Goal: Transaction & Acquisition: Download file/media

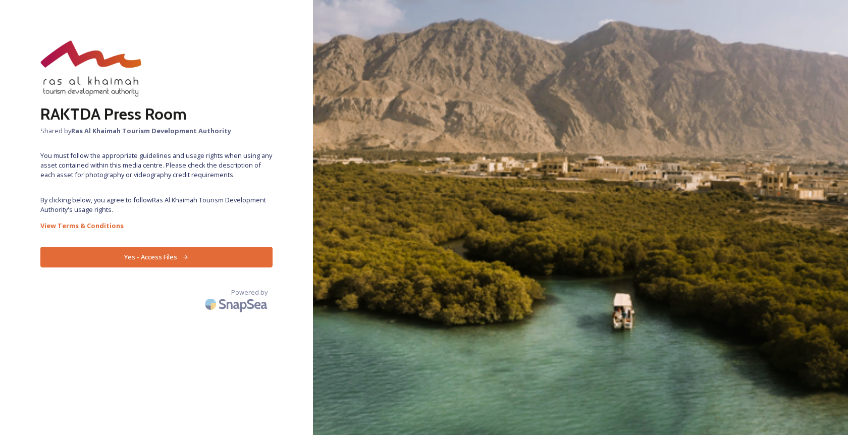
click at [187, 255] on icon at bounding box center [185, 257] width 7 height 7
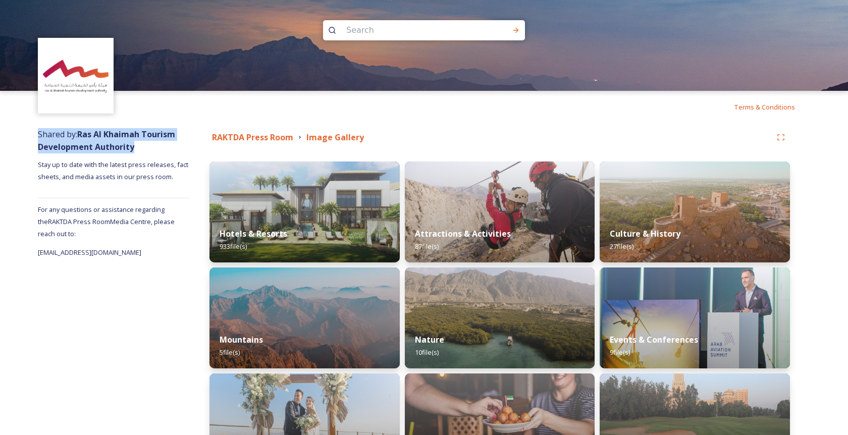
drag, startPoint x: 38, startPoint y: 133, endPoint x: 154, endPoint y: 146, distance: 116.3
click at [154, 146] on div "Shared by: Ras Al Khaimah Tourism Development Authority Stay up to date with th…" at bounding box center [113, 375] width 151 height 504
copy span "Shared by: Ras Al Khaimah Tourism Development Authority"
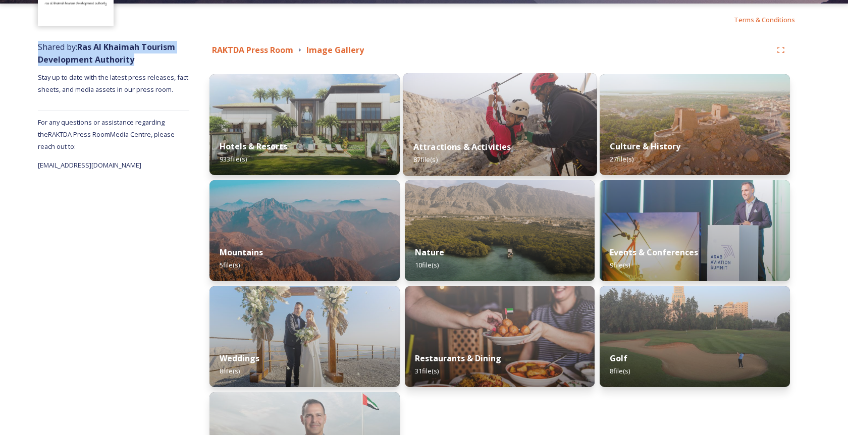
scroll to position [87, 0]
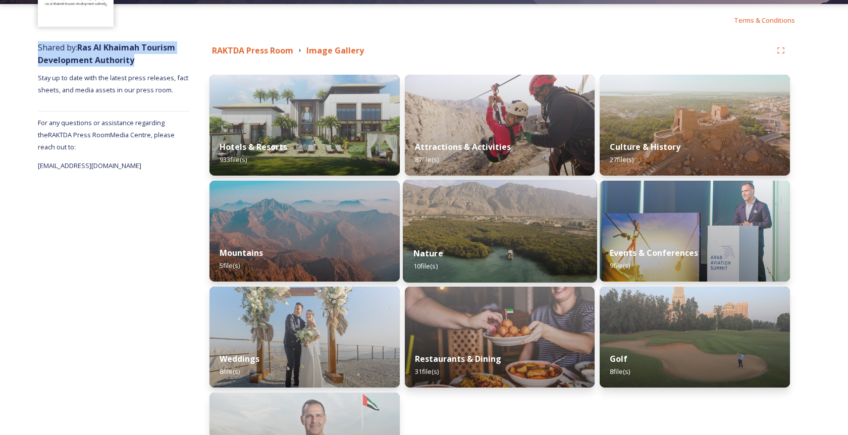
click at [508, 186] on img at bounding box center [500, 231] width 194 height 103
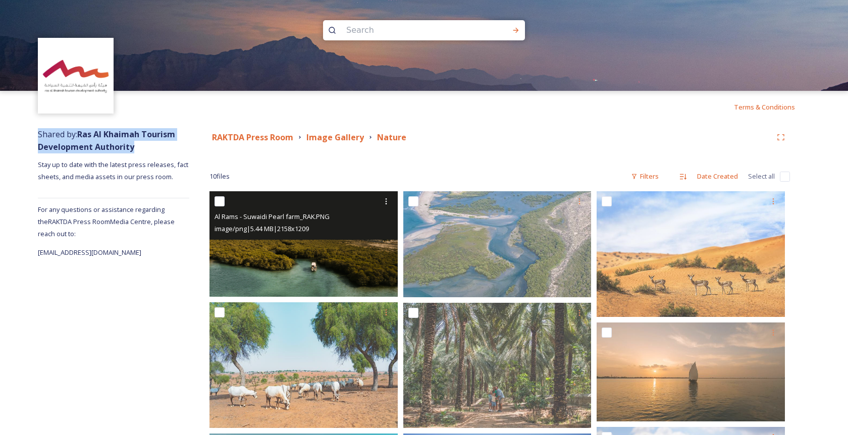
click at [222, 203] on input "checkbox" at bounding box center [220, 201] width 10 height 10
checkbox input "true"
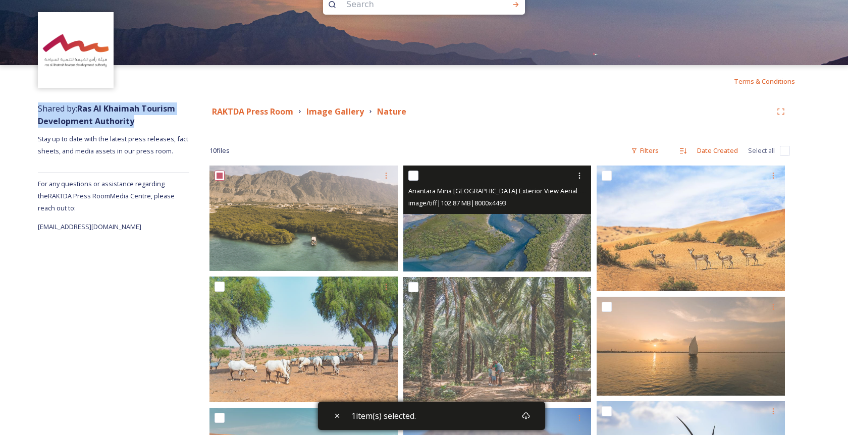
scroll to position [60, 0]
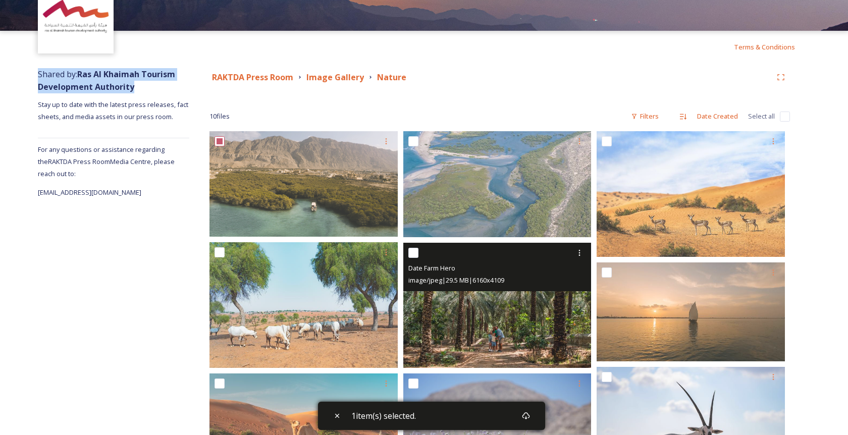
click at [414, 250] on input "checkbox" at bounding box center [413, 253] width 10 height 10
checkbox input "true"
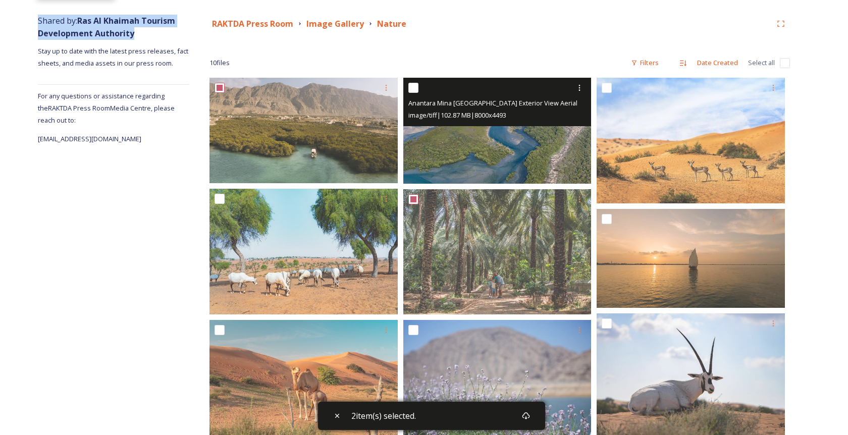
scroll to position [119, 0]
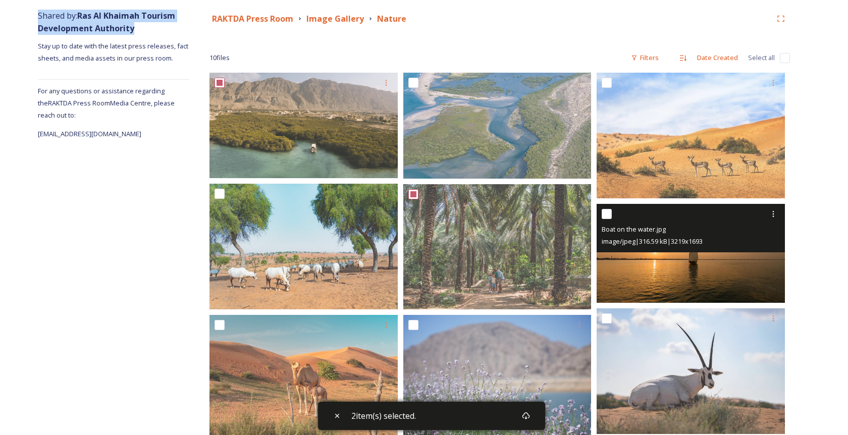
click at [610, 215] on input "checkbox" at bounding box center [607, 214] width 10 height 10
checkbox input "true"
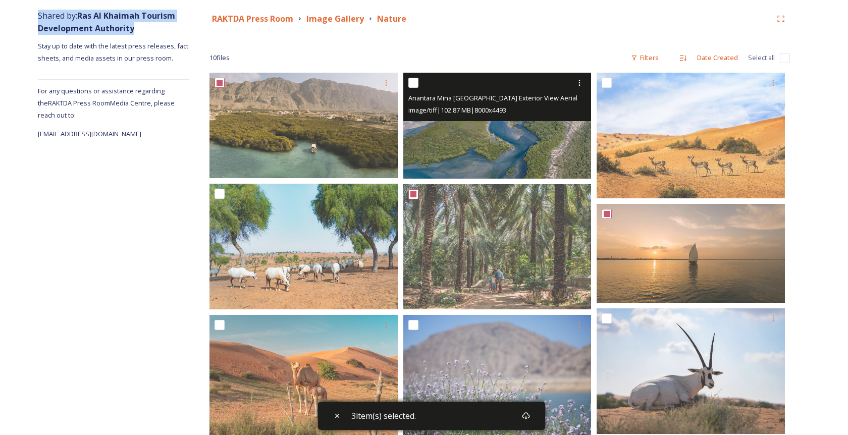
click at [415, 86] on input "checkbox" at bounding box center [413, 83] width 10 height 10
checkbox input "true"
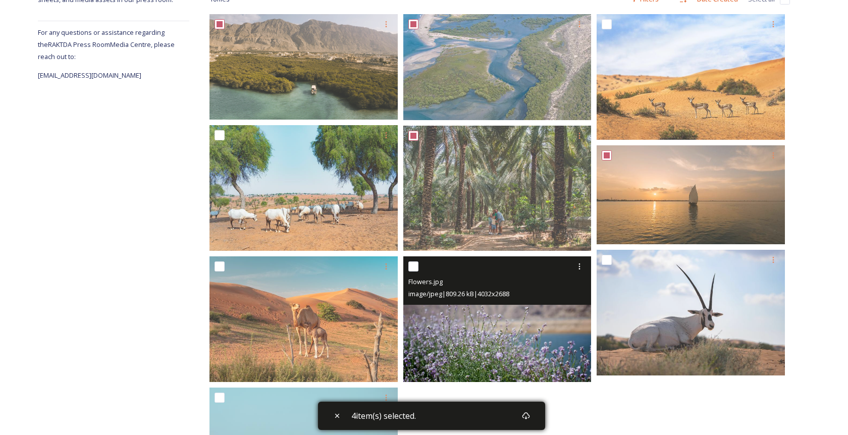
scroll to position [0, 0]
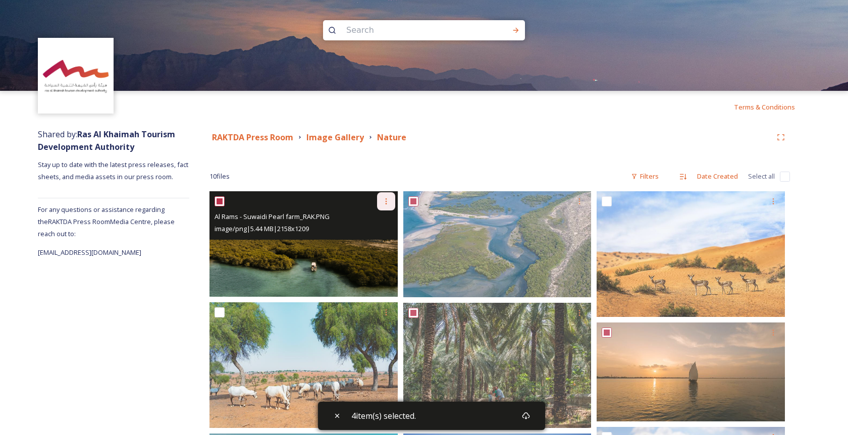
click at [384, 201] on icon at bounding box center [386, 201] width 8 height 8
click at [371, 238] on span "Download" at bounding box center [374, 243] width 31 height 10
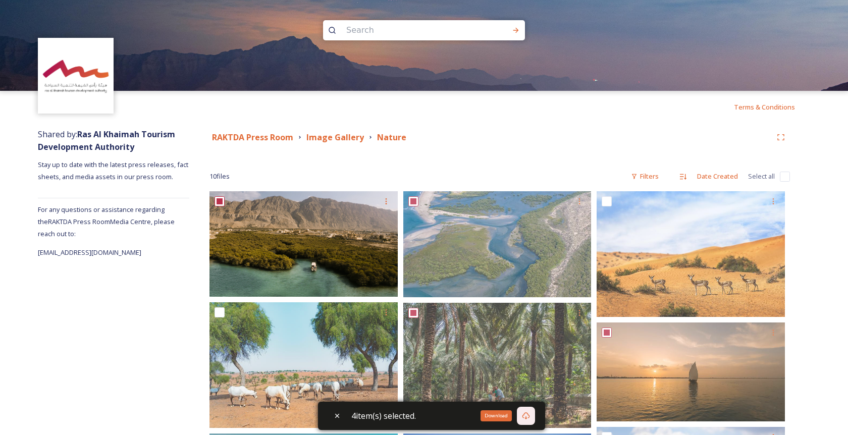
click at [527, 418] on icon at bounding box center [526, 416] width 8 height 8
click at [528, 417] on icon at bounding box center [526, 416] width 8 height 8
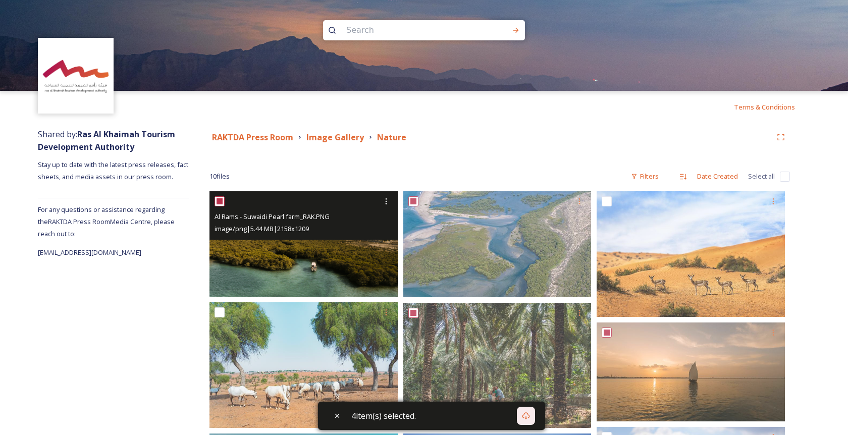
click at [224, 199] on input "checkbox" at bounding box center [220, 201] width 10 height 10
checkbox input "false"
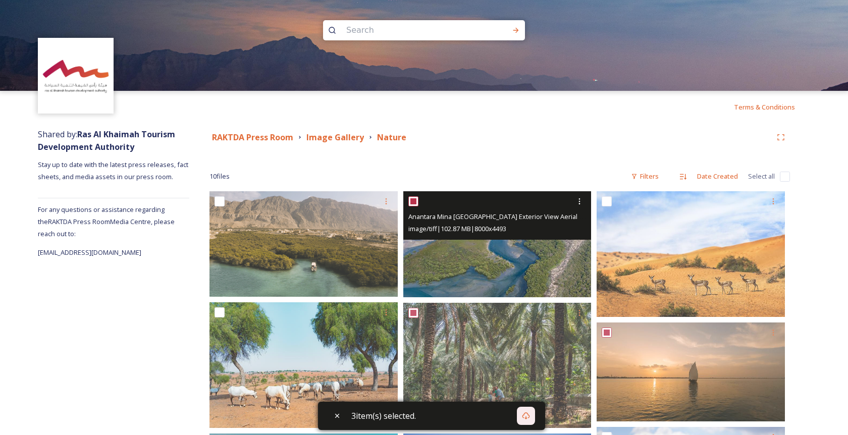
click at [416, 199] on input "checkbox" at bounding box center [413, 201] width 10 height 10
checkbox input "false"
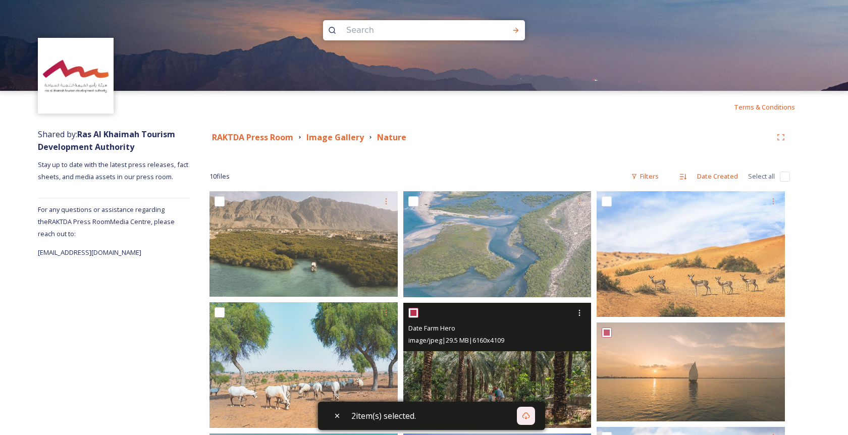
click at [411, 313] on input "checkbox" at bounding box center [413, 313] width 10 height 10
checkbox input "false"
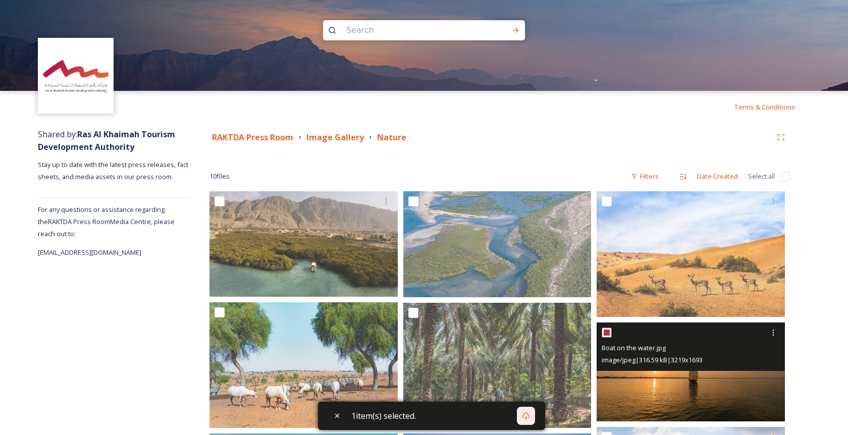
click at [611, 328] on input "checkbox" at bounding box center [607, 333] width 10 height 10
checkbox input "false"
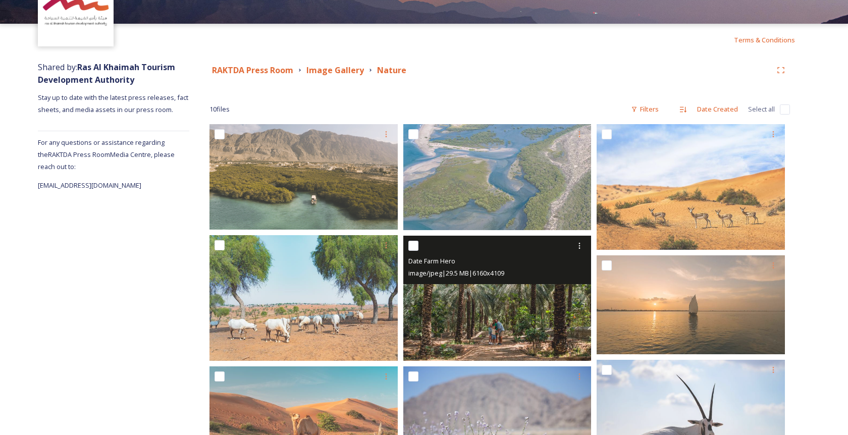
scroll to position [80, 0]
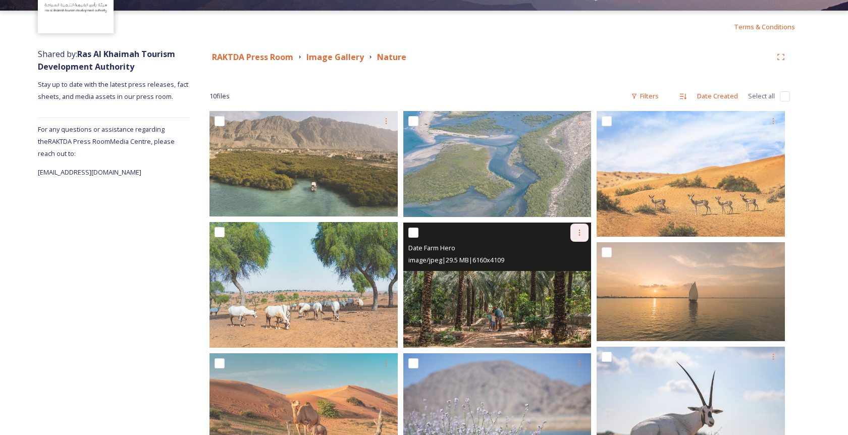
click at [580, 232] on icon at bounding box center [580, 233] width 2 height 6
click at [567, 279] on div "Download" at bounding box center [567, 275] width 41 height 20
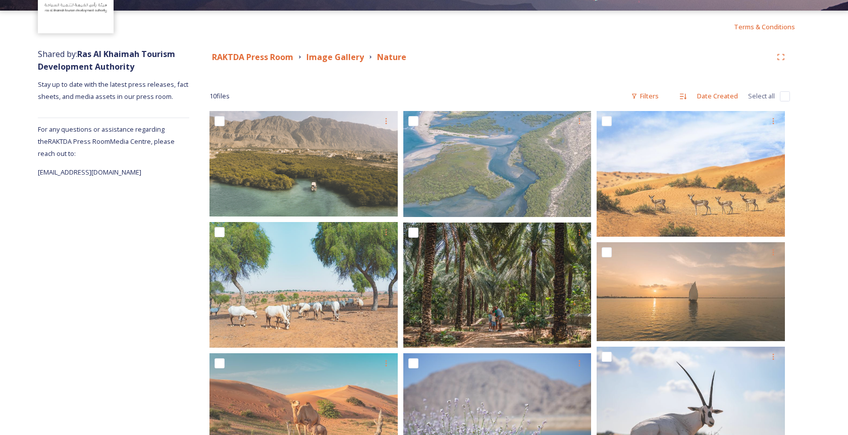
click at [500, 62] on div "RAKTDA Press Room Image Gallery Nature" at bounding box center [491, 57] width 562 height 13
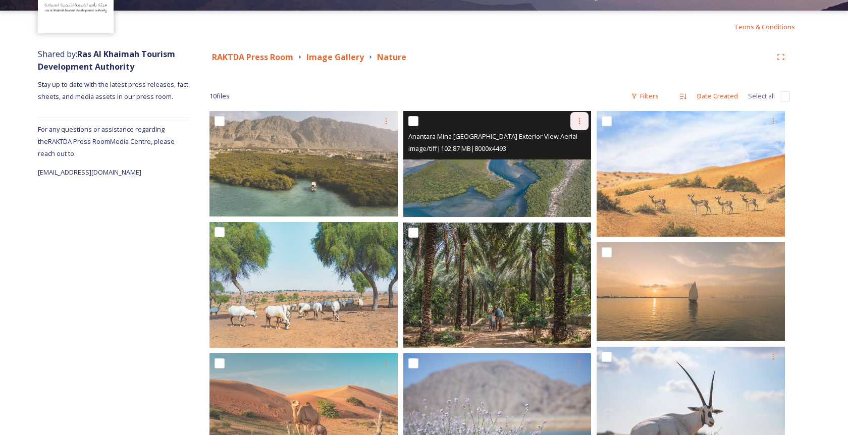
click at [577, 119] on icon at bounding box center [579, 121] width 8 height 8
click at [565, 162] on span "Download" at bounding box center [567, 163] width 31 height 10
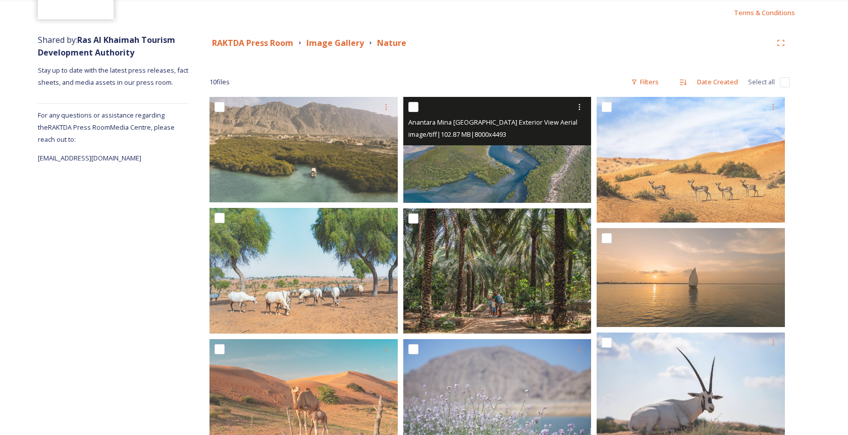
scroll to position [118, 0]
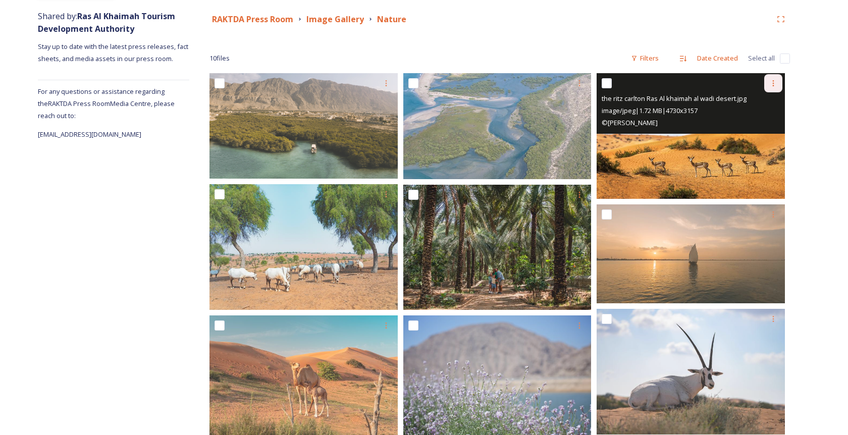
click at [772, 83] on icon at bounding box center [773, 83] width 8 height 8
click at [760, 127] on span "Download" at bounding box center [761, 125] width 31 height 10
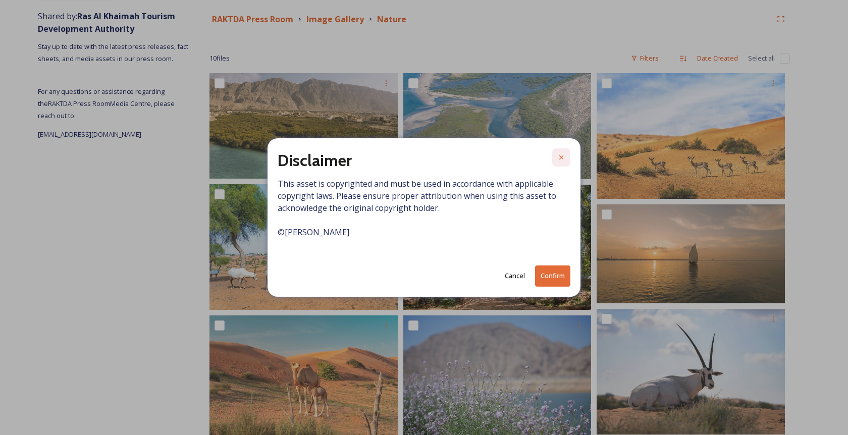
click at [557, 162] on div at bounding box center [561, 157] width 18 height 18
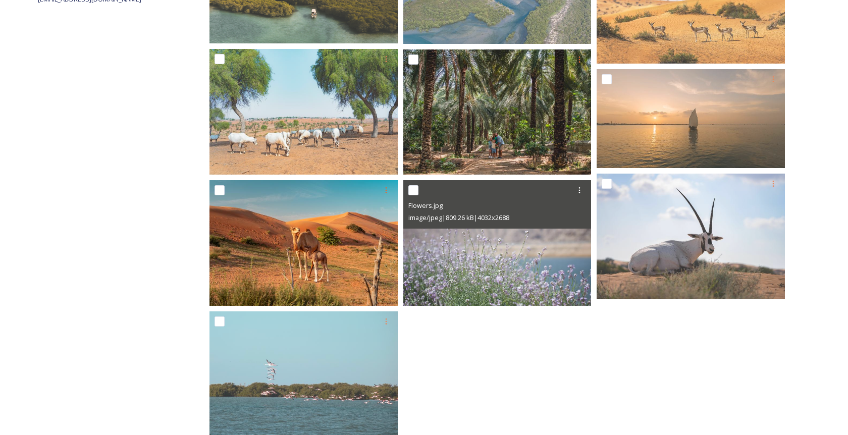
scroll to position [267, 0]
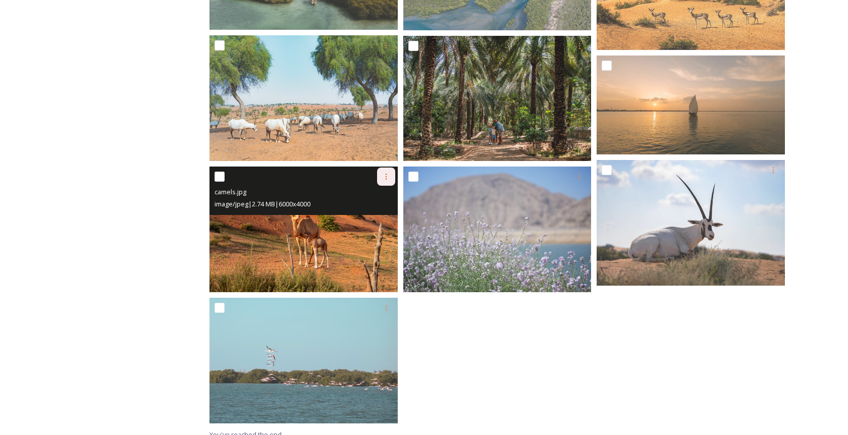
click at [383, 181] on div at bounding box center [386, 177] width 18 height 18
click at [372, 216] on span "Download" at bounding box center [374, 219] width 31 height 10
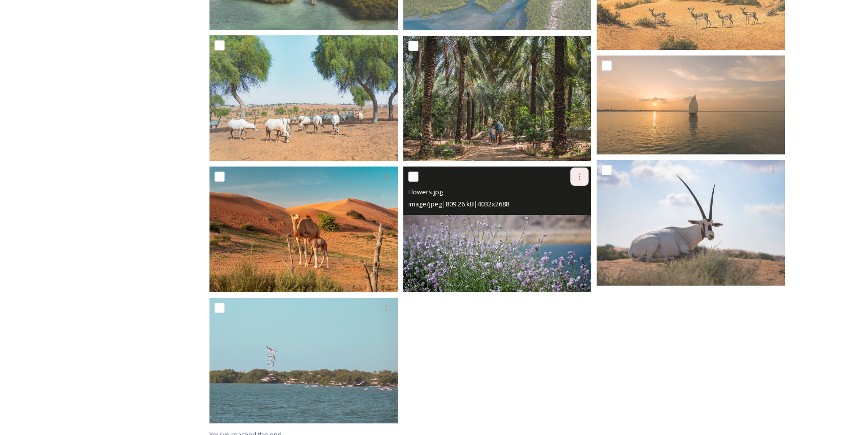
click at [579, 176] on icon at bounding box center [580, 177] width 2 height 6
click at [554, 216] on span "Download" at bounding box center [567, 219] width 31 height 10
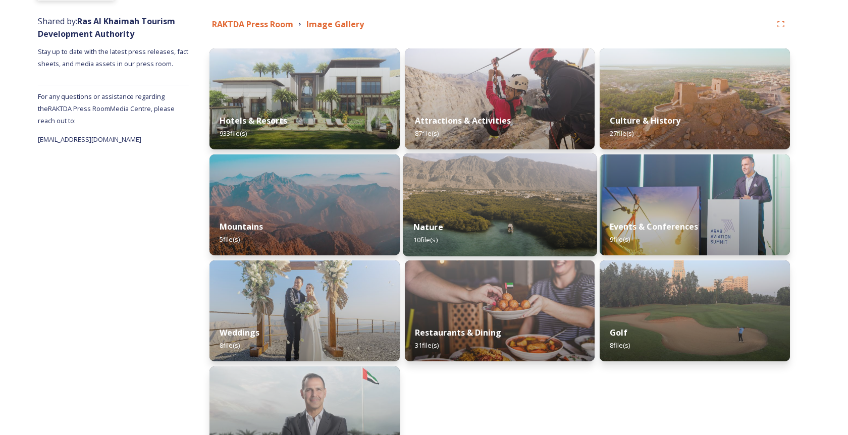
scroll to position [74, 0]
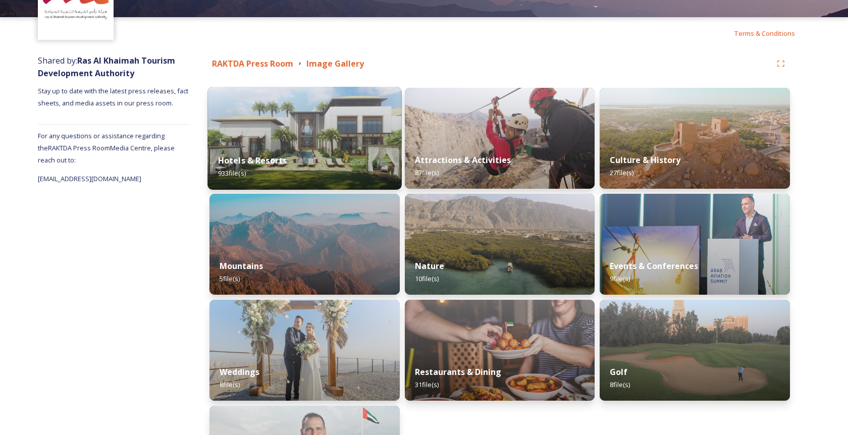
click at [312, 123] on img at bounding box center [304, 138] width 194 height 103
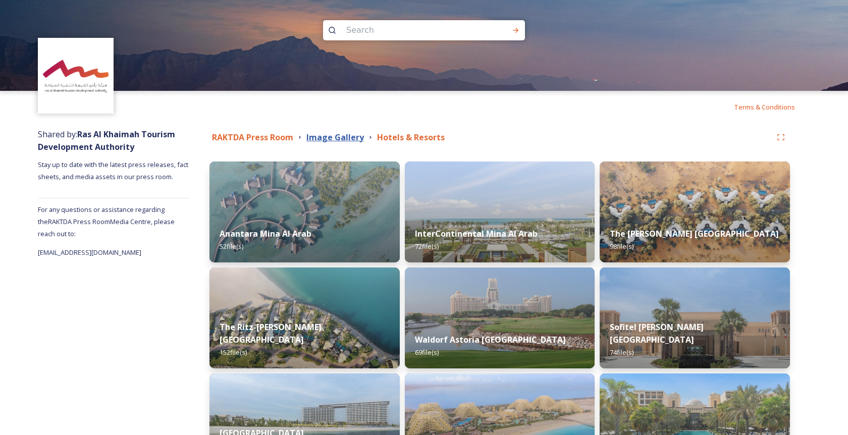
click at [337, 135] on strong "Image Gallery" at bounding box center [335, 137] width 58 height 11
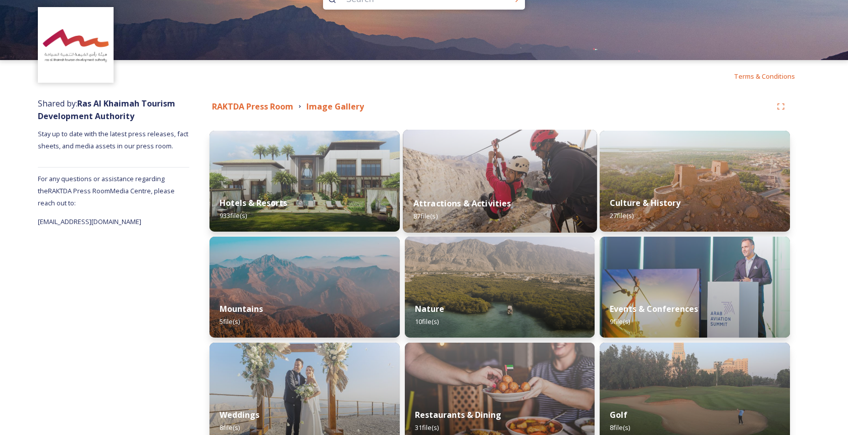
scroll to position [30, 0]
click at [485, 170] on img at bounding box center [500, 181] width 194 height 103
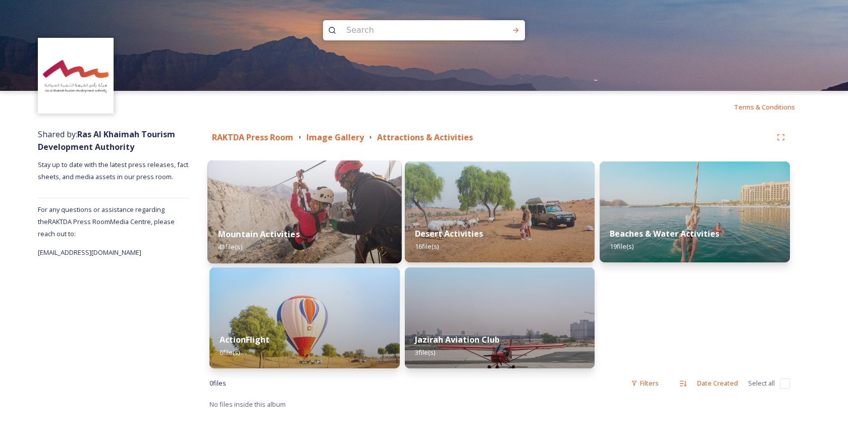
click at [311, 194] on img at bounding box center [304, 212] width 194 height 103
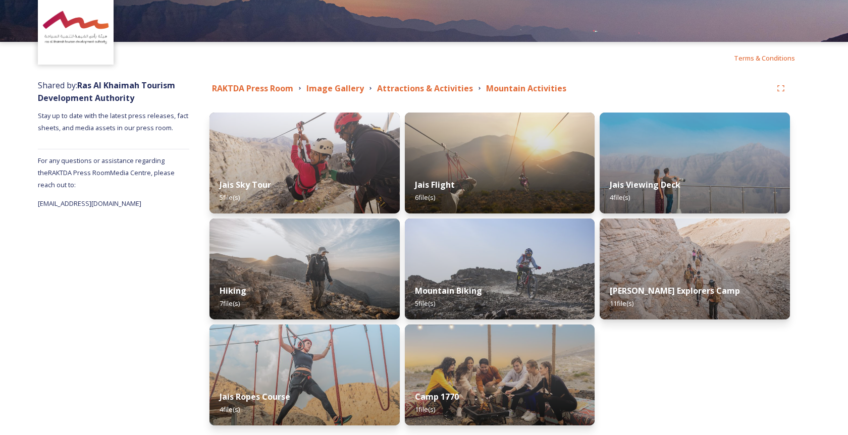
scroll to position [48, 0]
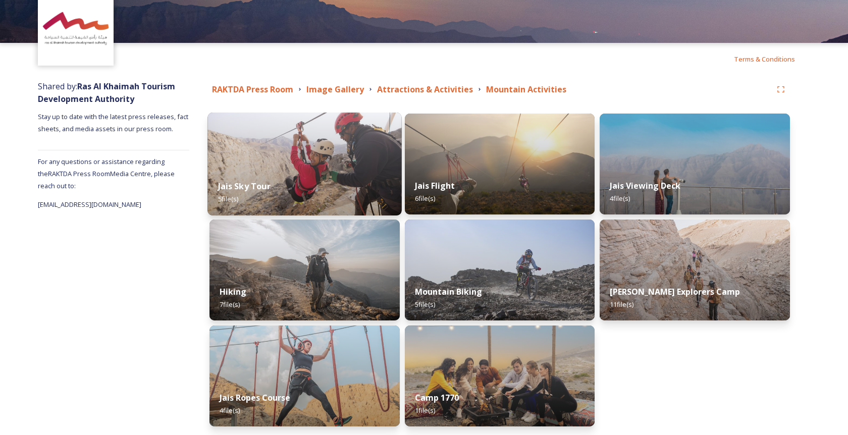
click at [323, 157] on img at bounding box center [304, 164] width 194 height 103
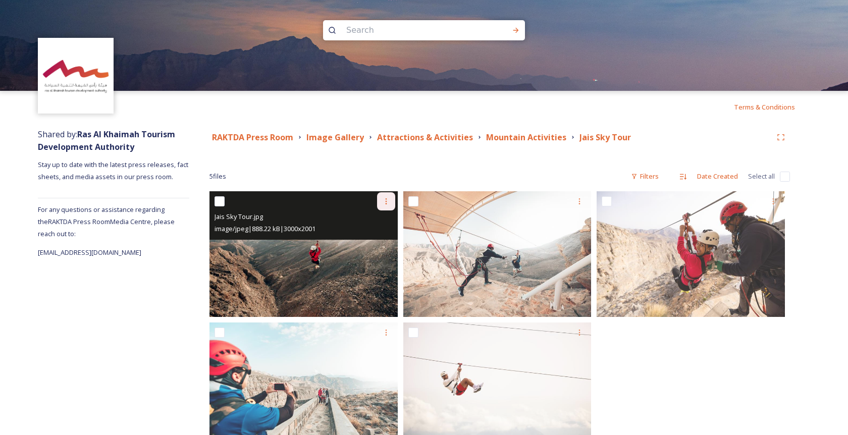
click at [383, 204] on icon at bounding box center [386, 201] width 8 height 8
click at [375, 243] on span "Download" at bounding box center [374, 243] width 31 height 10
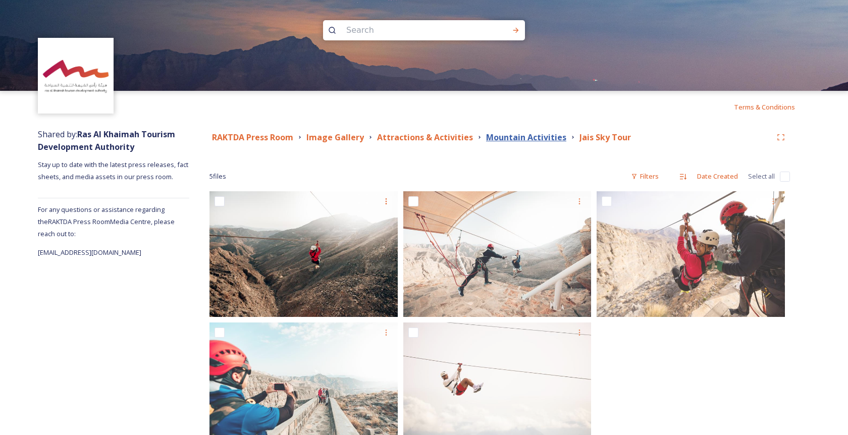
click at [517, 137] on strong "Mountain Activities" at bounding box center [526, 137] width 80 height 11
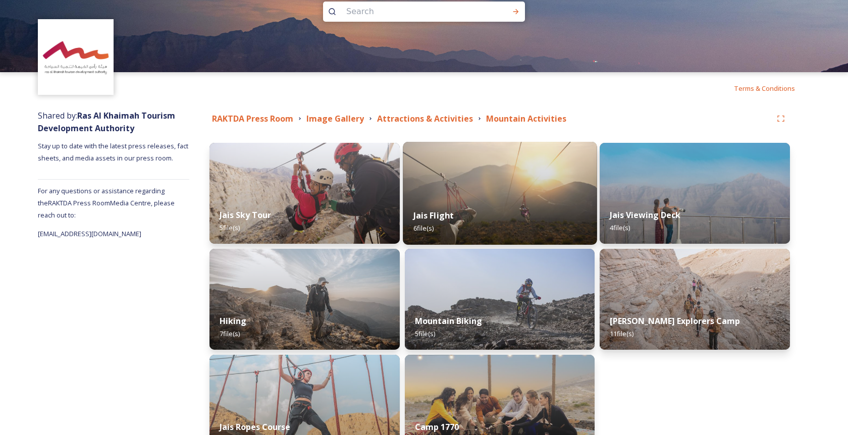
scroll to position [38, 0]
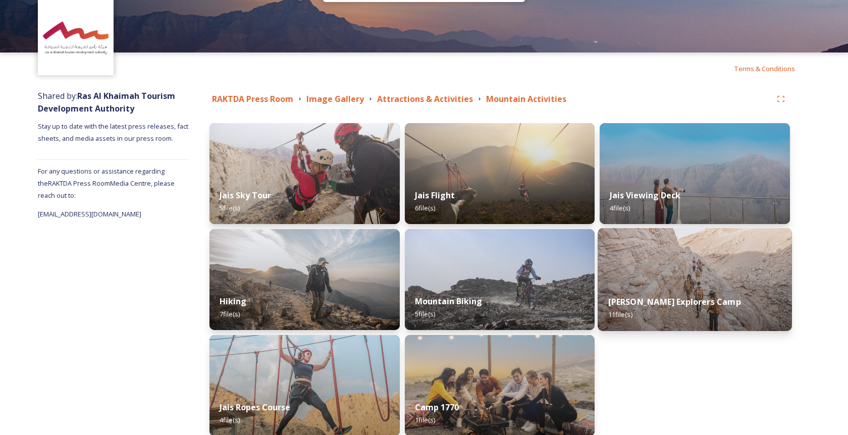
click at [671, 288] on div "[PERSON_NAME] Explorers Camp 11 file(s)" at bounding box center [695, 308] width 194 height 46
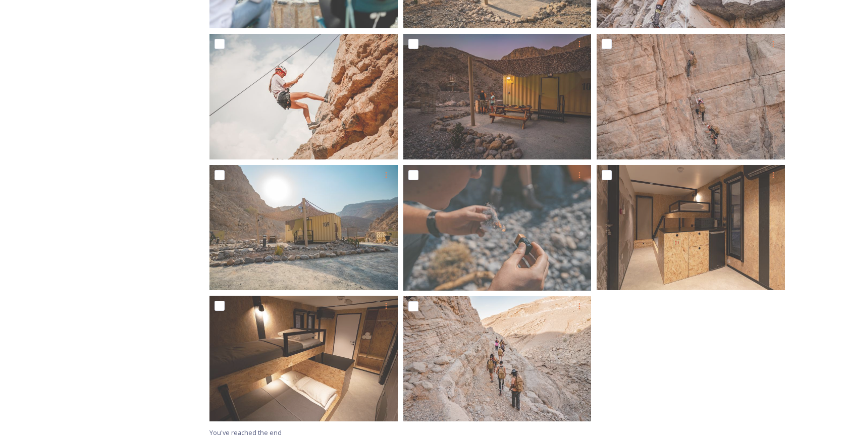
scroll to position [297, 0]
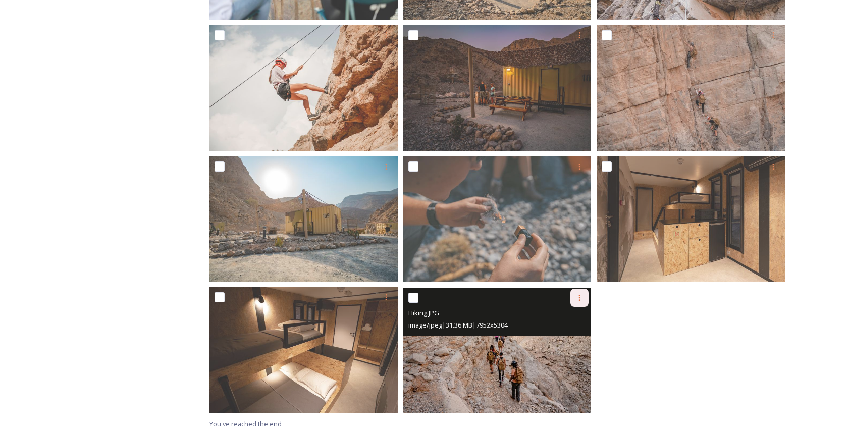
click at [583, 297] on icon at bounding box center [579, 298] width 8 height 8
click at [571, 341] on span "Download" at bounding box center [567, 340] width 31 height 10
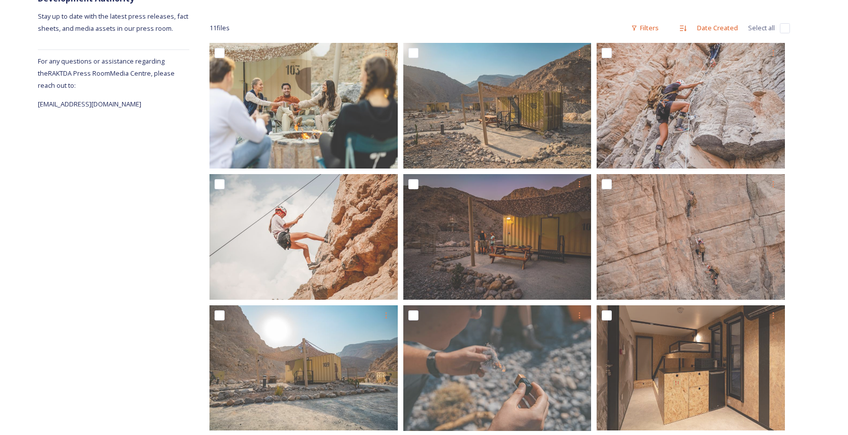
scroll to position [0, 0]
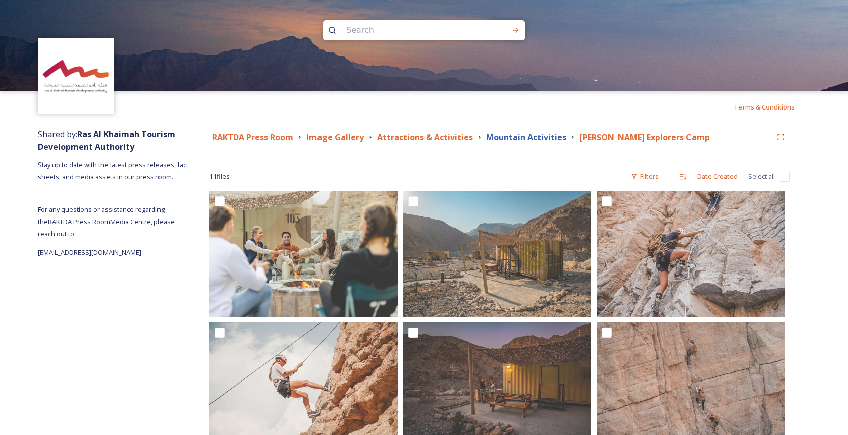
click at [509, 137] on strong "Mountain Activities" at bounding box center [526, 137] width 80 height 11
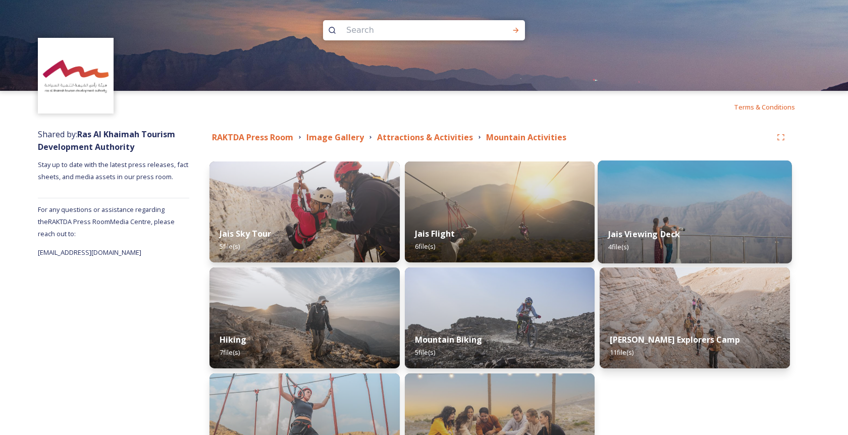
click at [671, 204] on img at bounding box center [695, 212] width 194 height 103
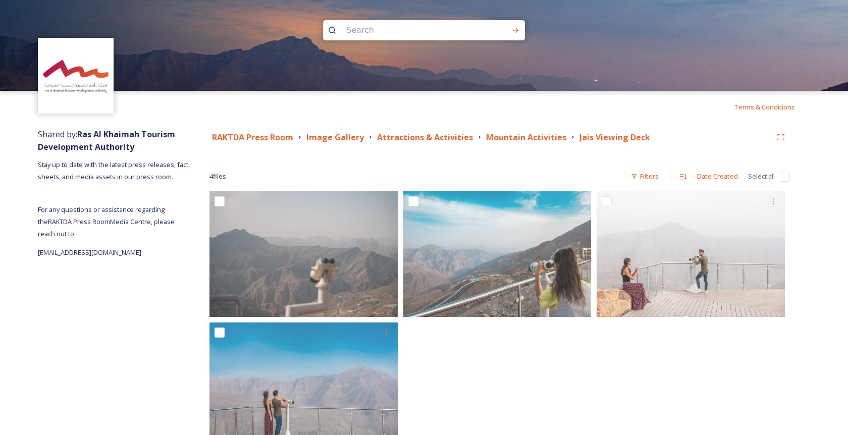
scroll to position [35, 0]
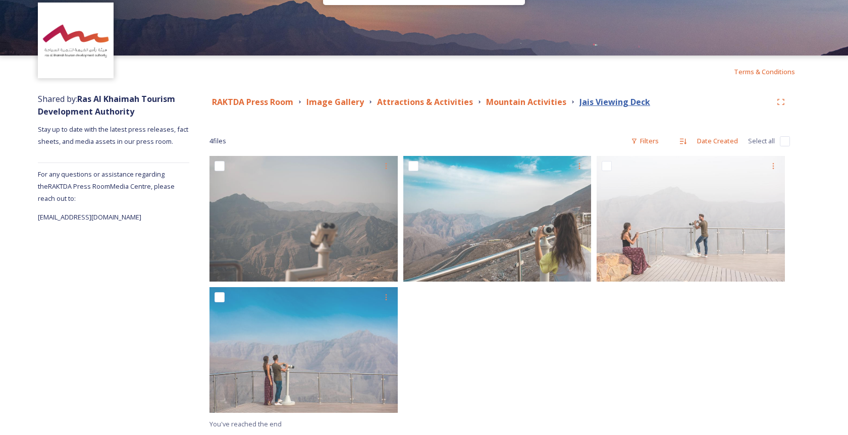
click at [600, 107] on strong "Jais Viewing Deck" at bounding box center [615, 101] width 71 height 11
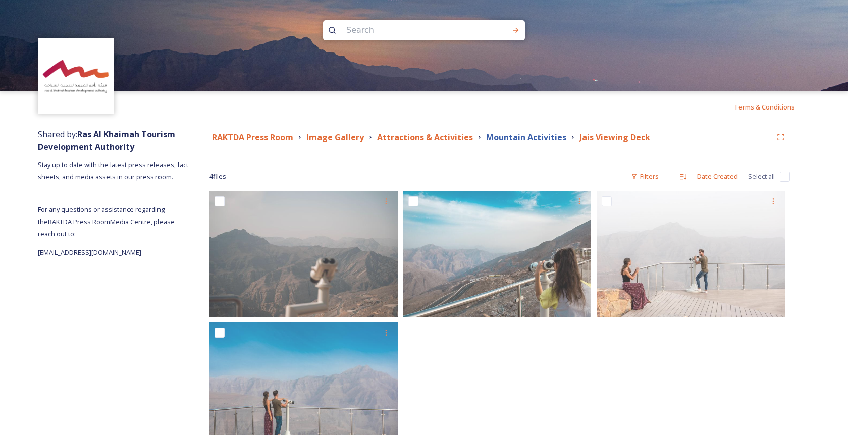
click at [521, 140] on strong "Mountain Activities" at bounding box center [526, 137] width 80 height 11
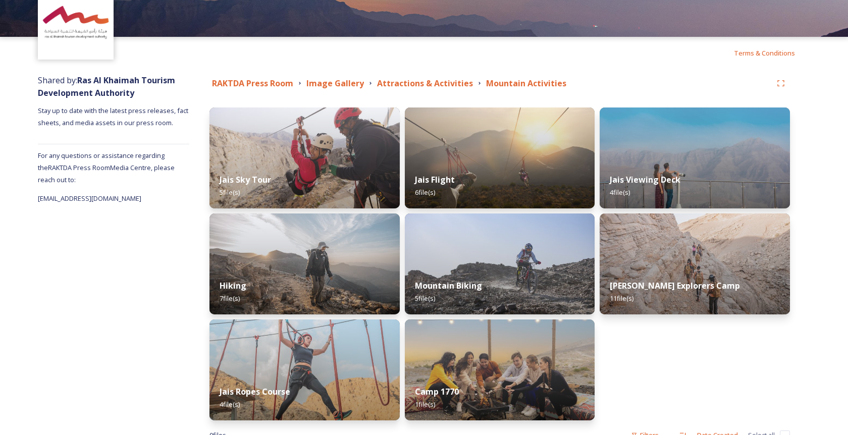
scroll to position [35, 0]
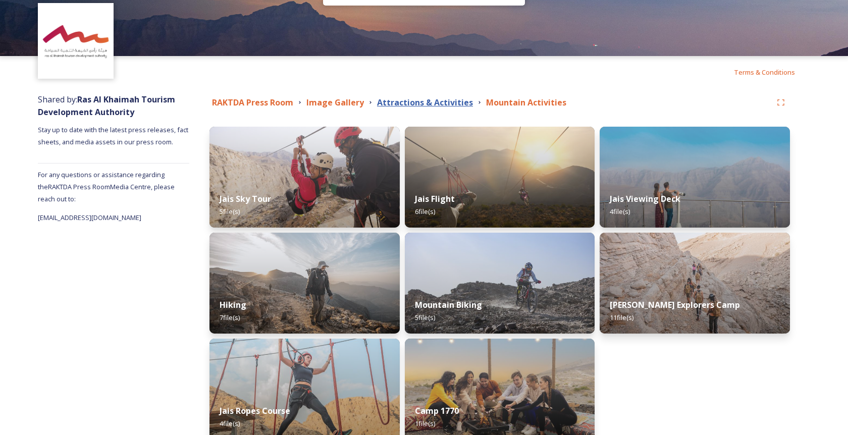
click at [433, 99] on strong "Attractions & Activities" at bounding box center [425, 102] width 96 height 11
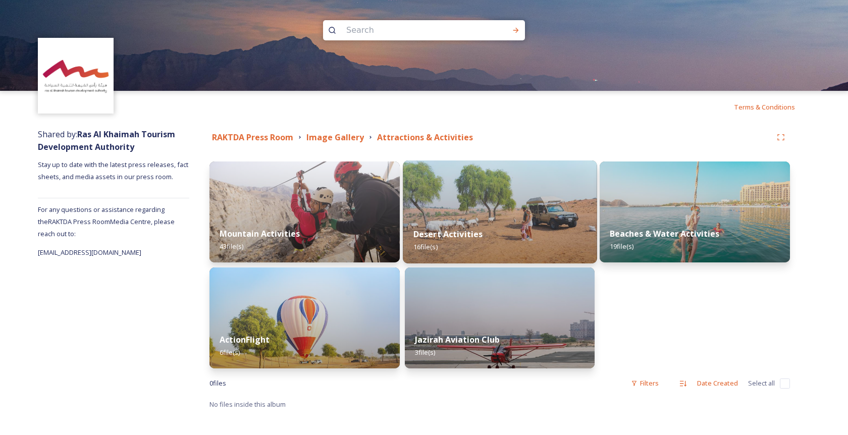
click at [497, 223] on div "Desert Activities 16 file(s)" at bounding box center [500, 241] width 194 height 46
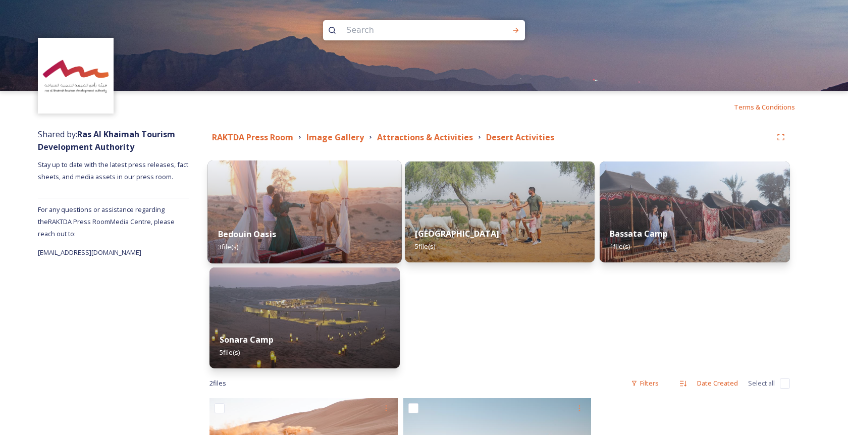
click at [313, 213] on img at bounding box center [304, 212] width 194 height 103
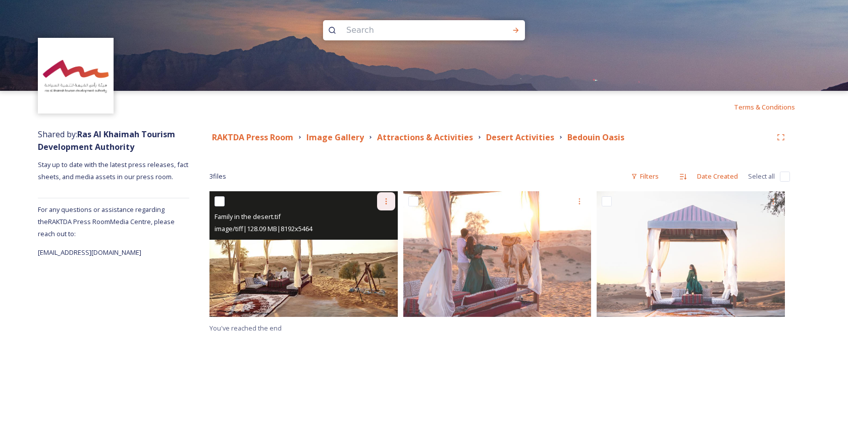
click at [385, 200] on icon at bounding box center [386, 201] width 8 height 8
click at [376, 240] on span "Download" at bounding box center [374, 243] width 31 height 10
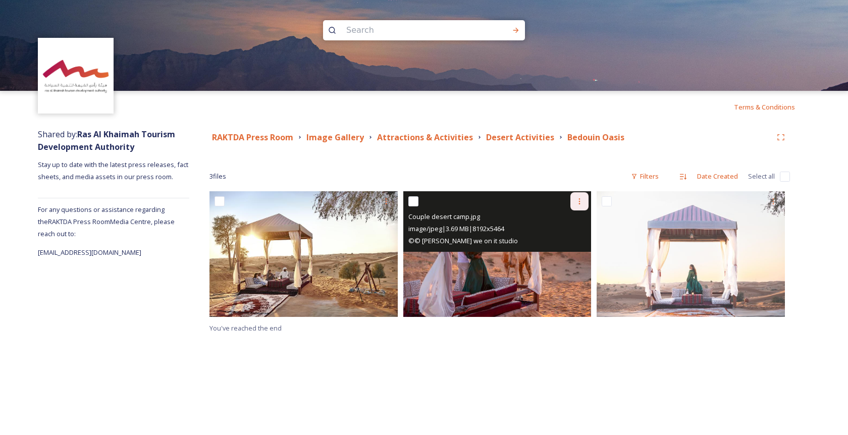
click at [580, 202] on icon at bounding box center [579, 201] width 8 height 8
click at [557, 239] on span "Download" at bounding box center [567, 243] width 31 height 10
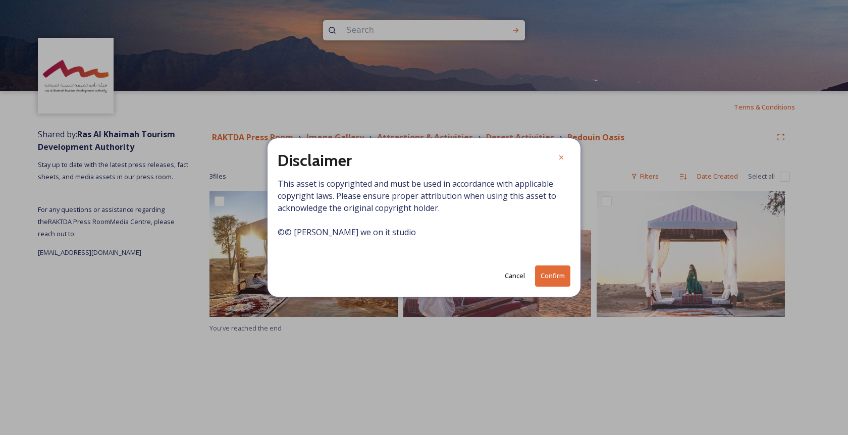
click at [506, 275] on button "Cancel" at bounding box center [515, 276] width 30 height 20
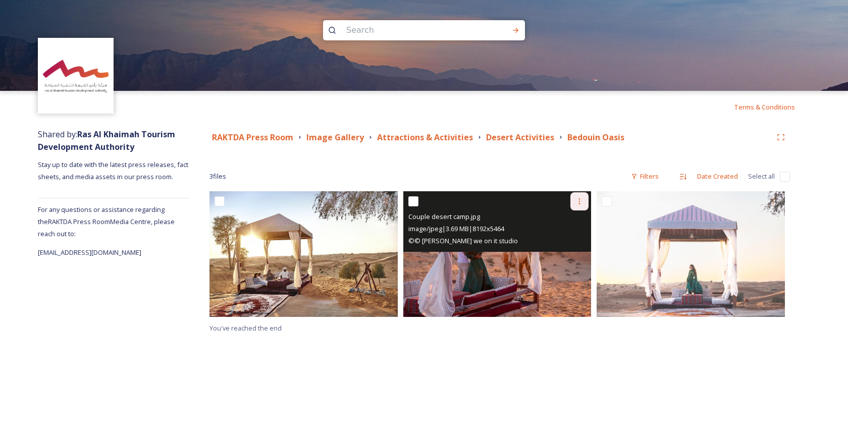
click at [578, 202] on icon at bounding box center [579, 201] width 8 height 8
click at [560, 238] on span "Download" at bounding box center [567, 243] width 31 height 10
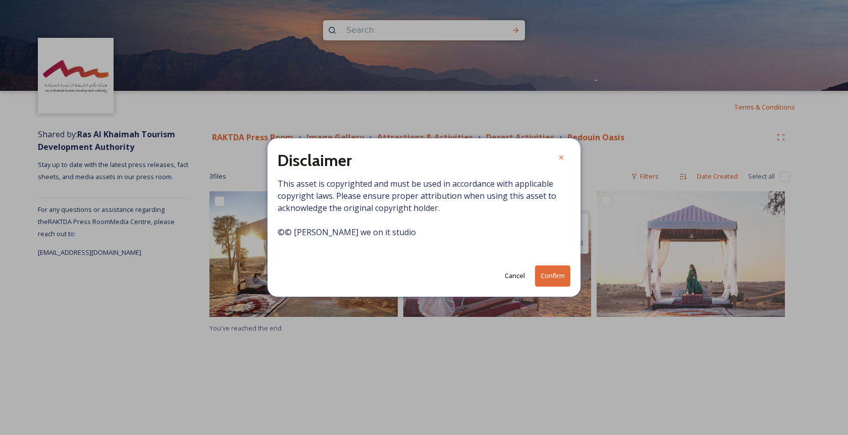
click at [552, 275] on button "Confirm" at bounding box center [552, 276] width 35 height 21
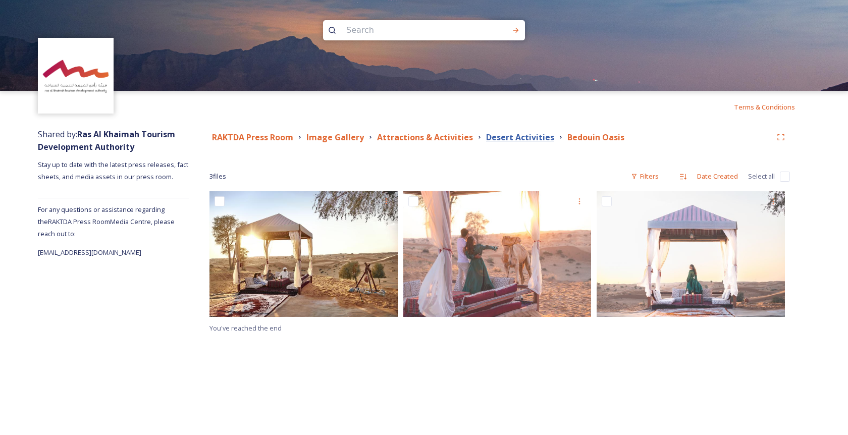
click at [507, 142] on strong "Desert Activities" at bounding box center [520, 137] width 68 height 11
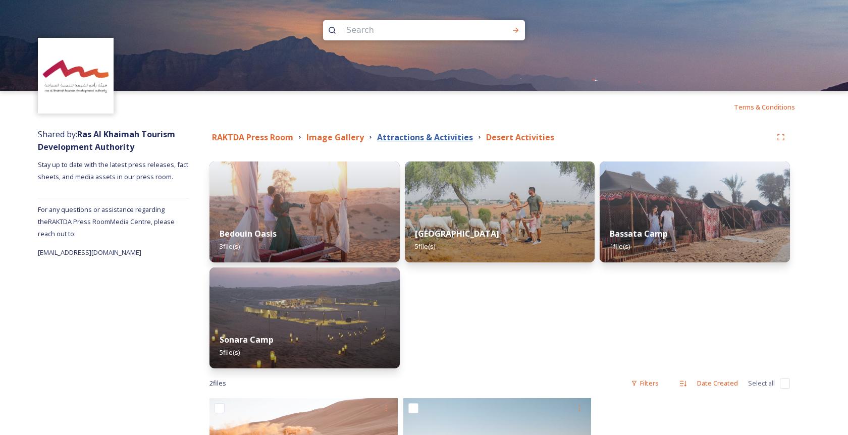
click at [431, 134] on strong "Attractions & Activities" at bounding box center [425, 137] width 96 height 11
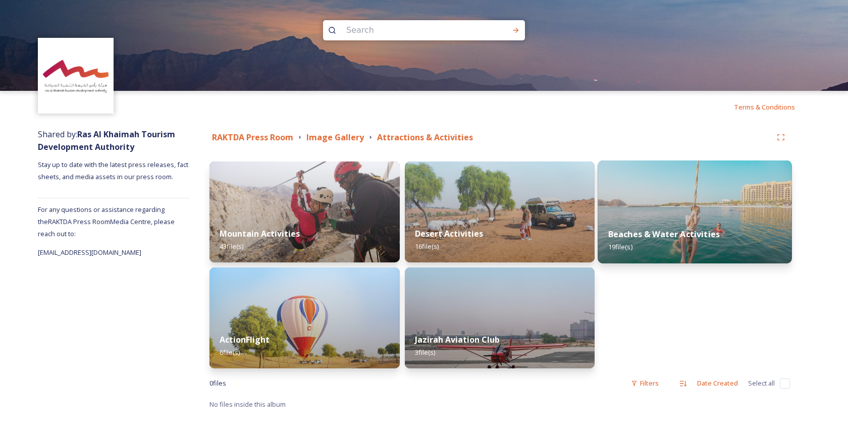
click at [647, 211] on img at bounding box center [695, 212] width 194 height 103
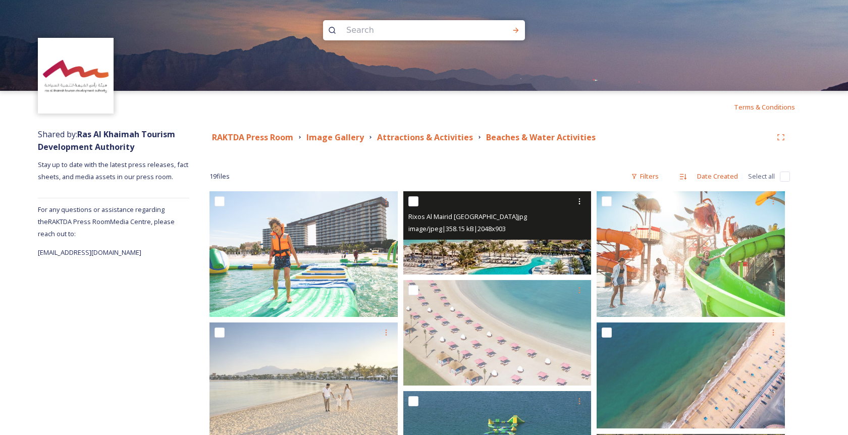
click at [483, 253] on img at bounding box center [497, 232] width 188 height 83
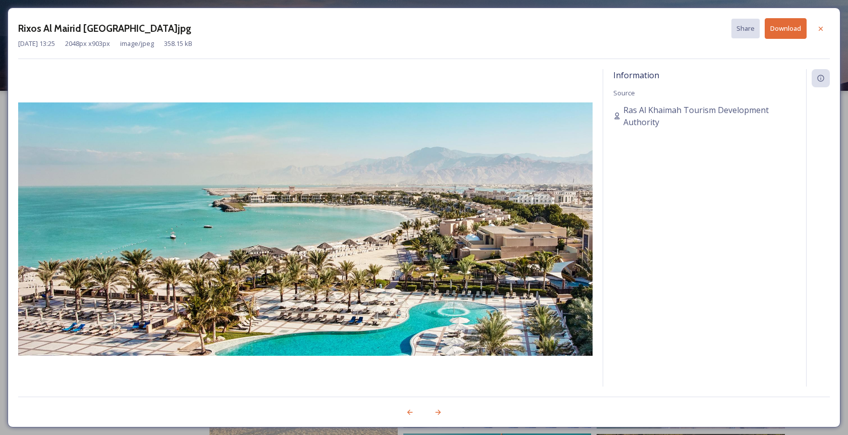
click at [792, 27] on button "Download" at bounding box center [786, 28] width 42 height 21
click at [822, 28] on icon at bounding box center [821, 29] width 8 height 8
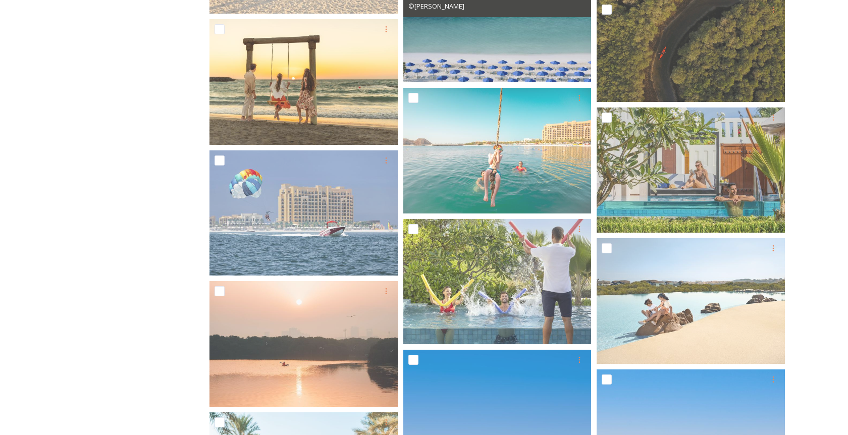
scroll to position [436, 0]
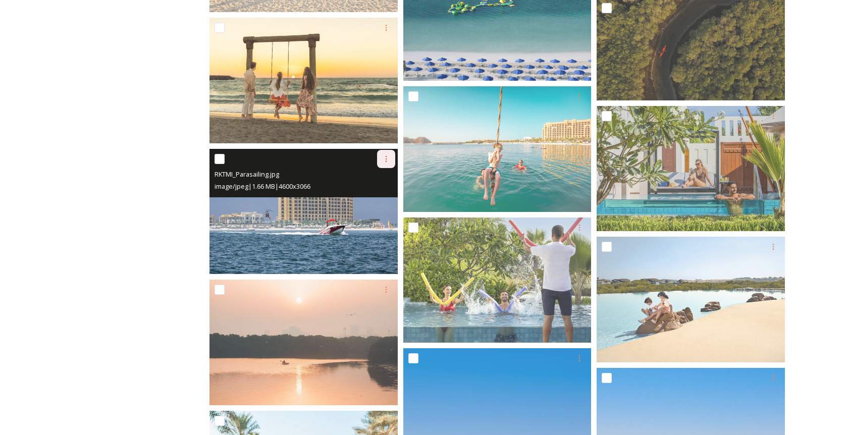
click at [386, 156] on icon at bounding box center [386, 159] width 2 height 6
click at [374, 199] on span "Download" at bounding box center [374, 201] width 31 height 10
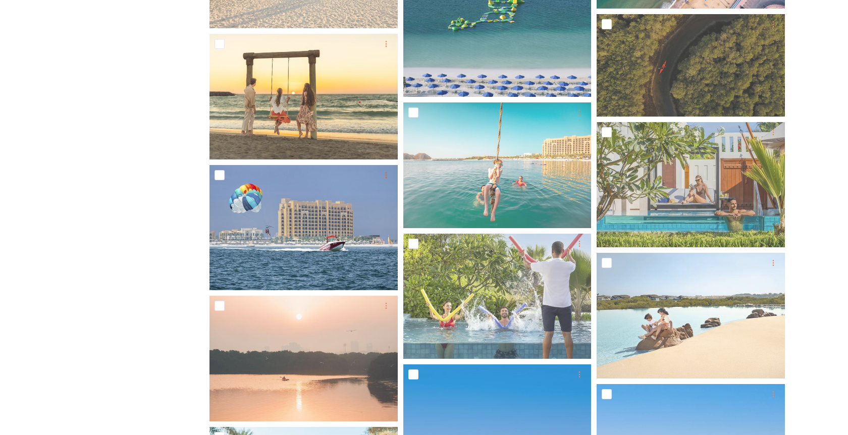
scroll to position [422, 0]
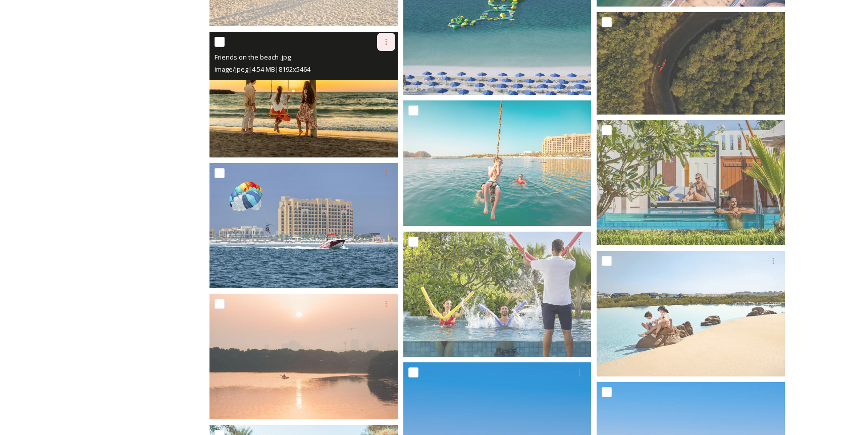
click at [388, 41] on icon at bounding box center [386, 42] width 8 height 8
click at [377, 82] on span "Download" at bounding box center [374, 84] width 31 height 10
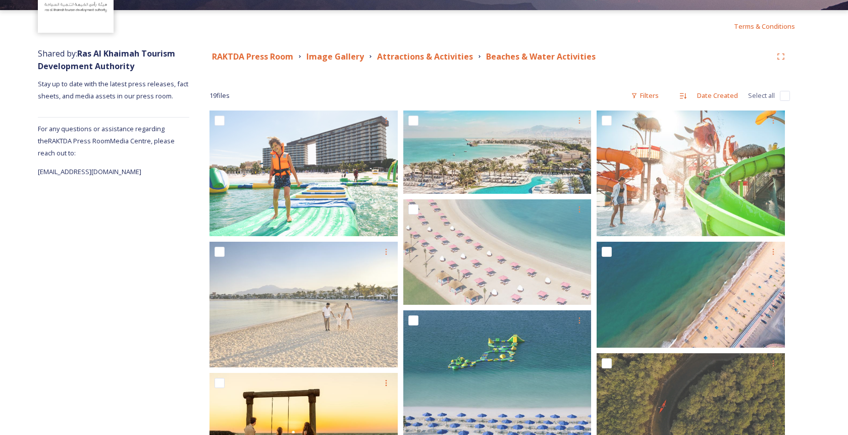
scroll to position [0, 0]
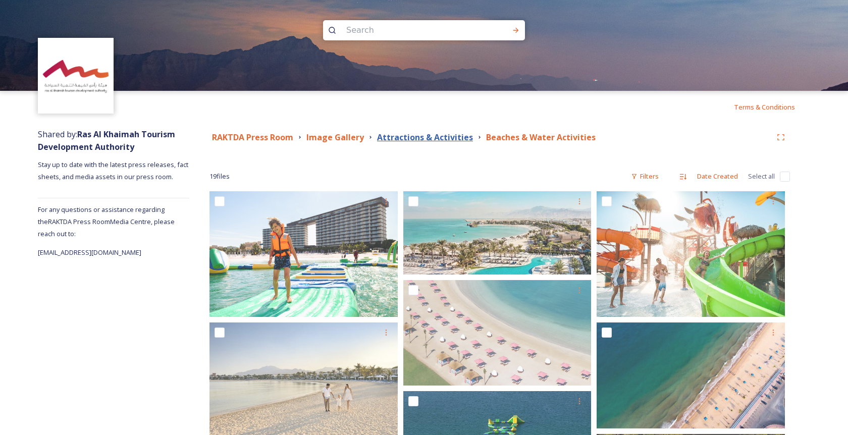
click at [433, 135] on strong "Attractions & Activities" at bounding box center [425, 137] width 96 height 11
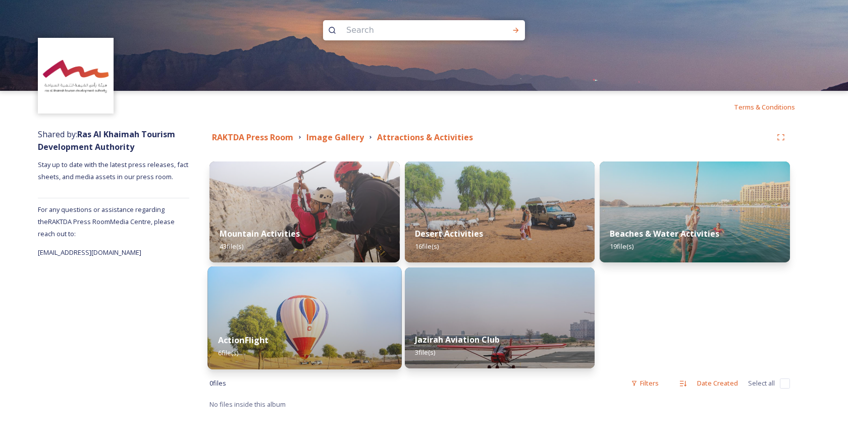
click at [293, 320] on img at bounding box center [304, 318] width 194 height 103
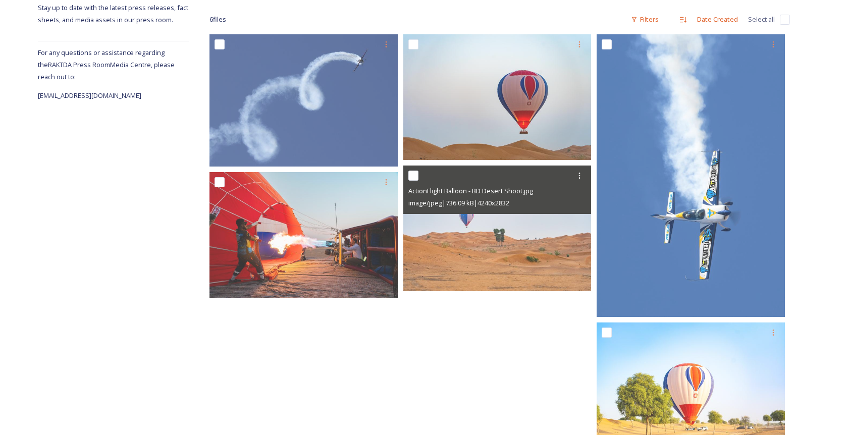
scroll to position [120, 0]
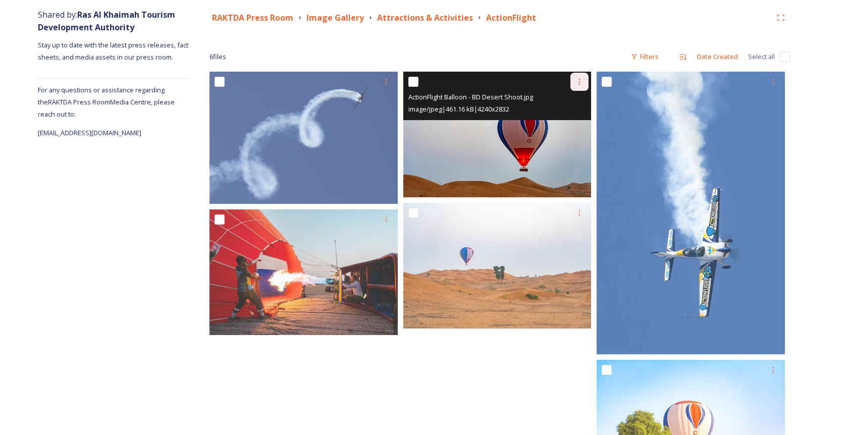
click at [578, 79] on icon at bounding box center [579, 82] width 8 height 8
click at [567, 122] on span "Download" at bounding box center [567, 124] width 31 height 10
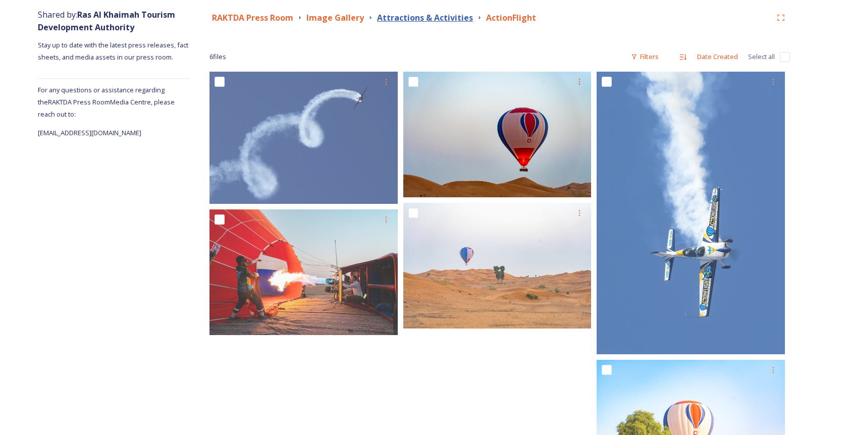
click at [435, 21] on strong "Attractions & Activities" at bounding box center [425, 17] width 96 height 11
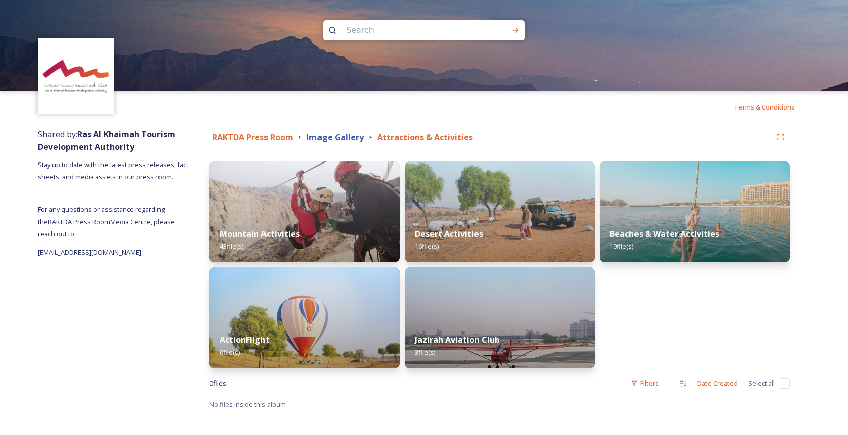
click at [343, 135] on strong "Image Gallery" at bounding box center [335, 137] width 58 height 11
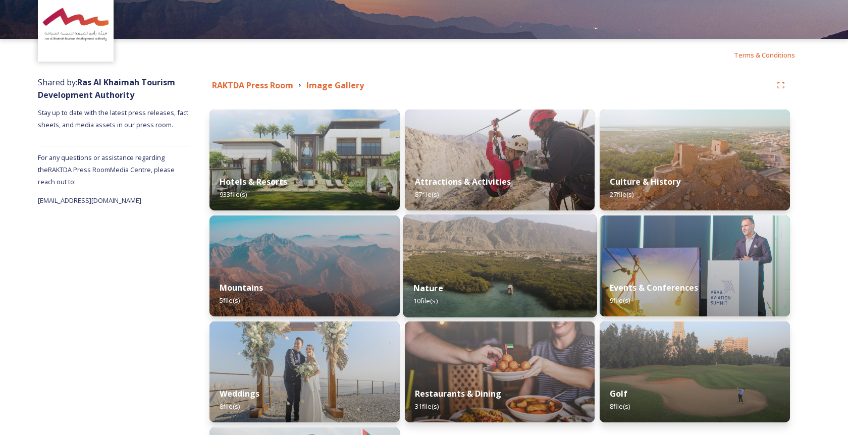
scroll to position [79, 0]
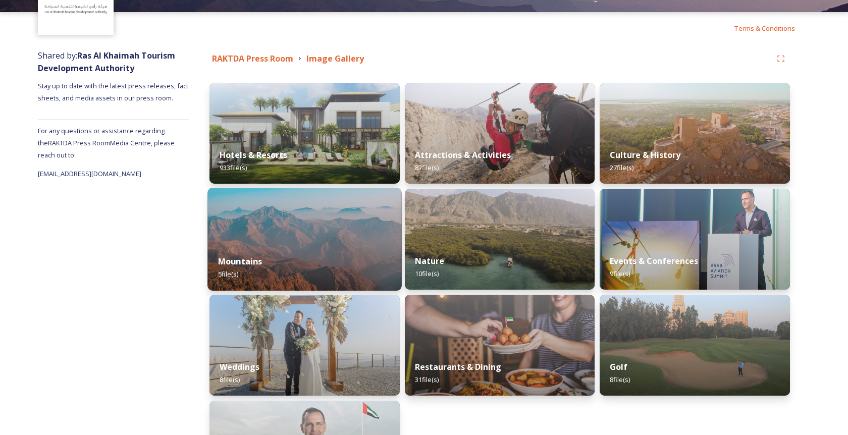
click at [302, 233] on img at bounding box center [304, 239] width 194 height 103
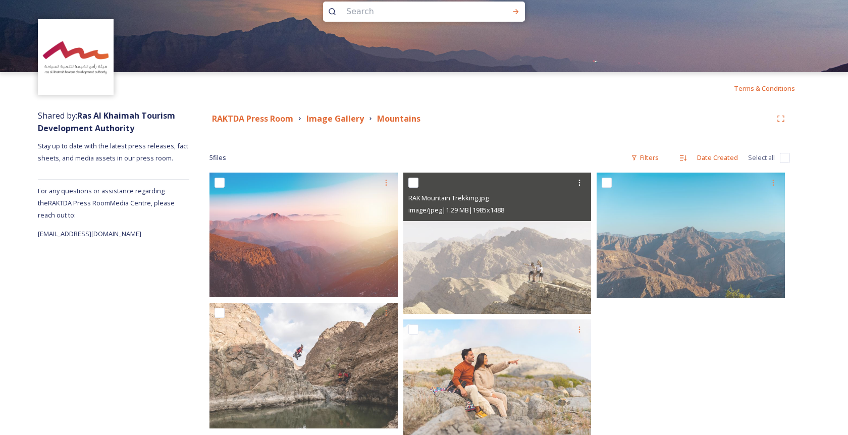
scroll to position [1, 0]
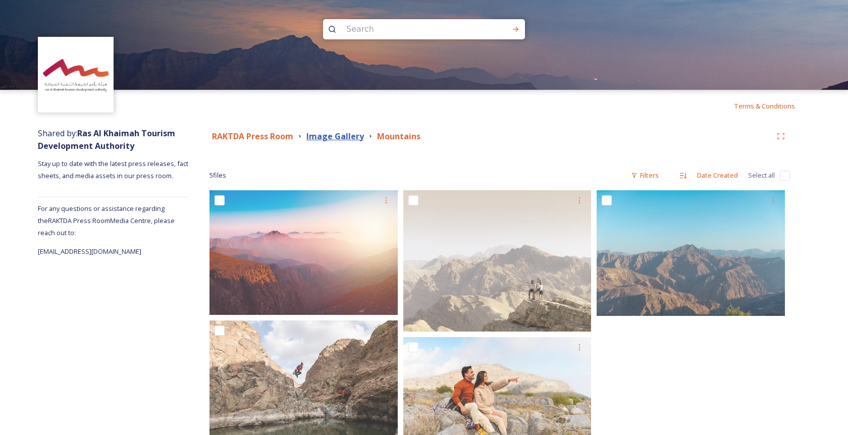
click at [349, 134] on strong "Image Gallery" at bounding box center [335, 136] width 58 height 11
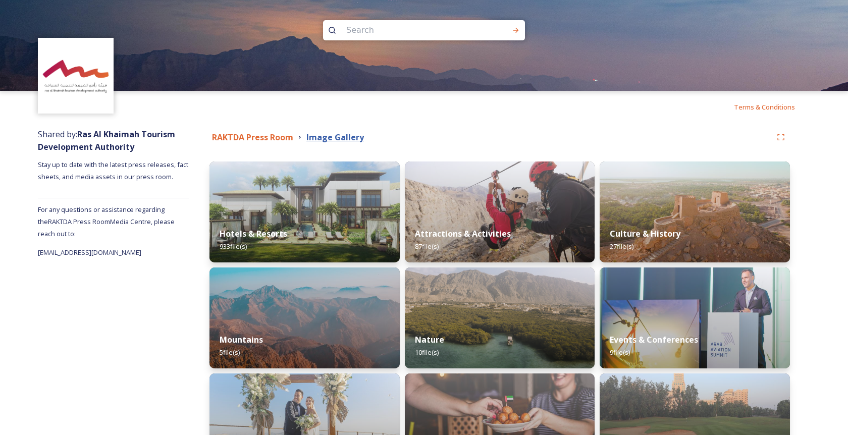
click at [325, 138] on strong "Image Gallery" at bounding box center [335, 137] width 58 height 11
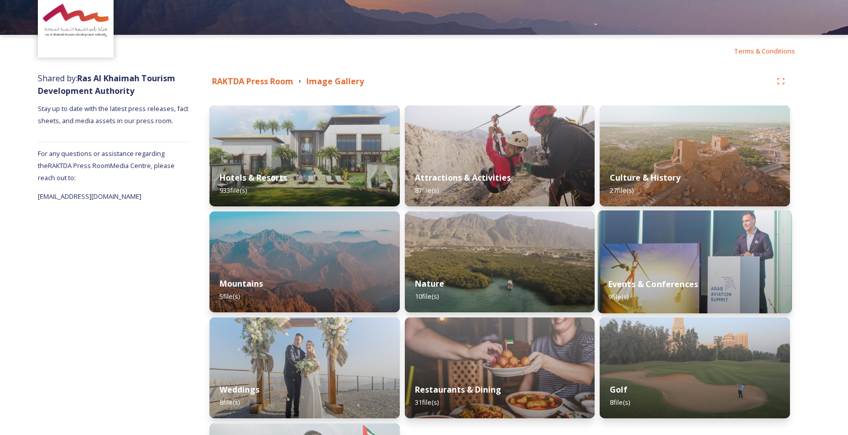
scroll to position [45, 0]
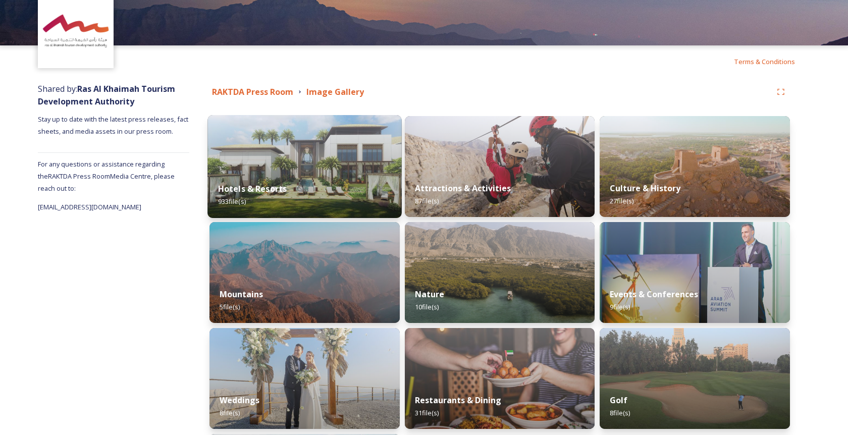
click at [315, 168] on img at bounding box center [304, 166] width 194 height 103
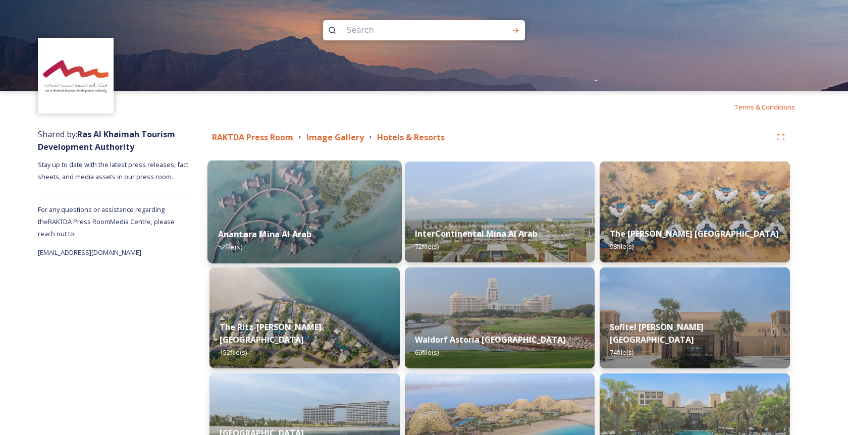
click at [305, 203] on img at bounding box center [304, 212] width 194 height 103
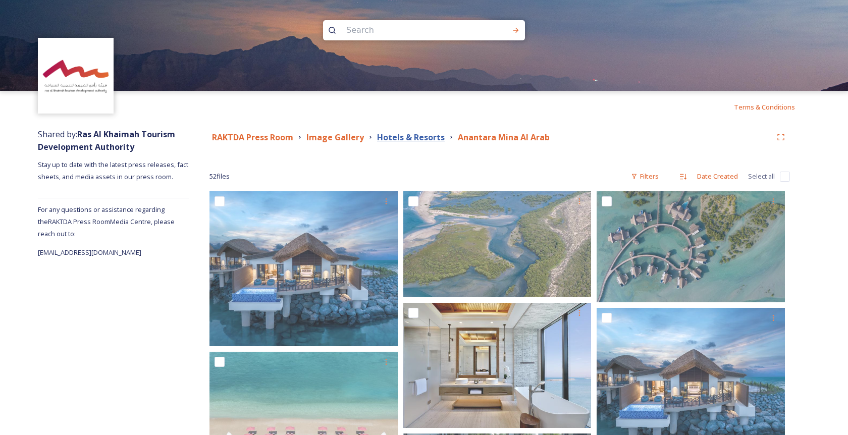
click at [429, 138] on strong "Hotels & Resorts" at bounding box center [411, 137] width 68 height 11
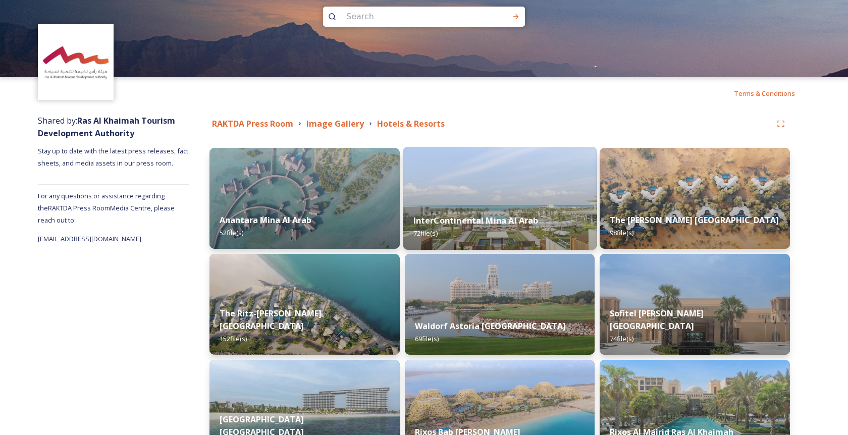
scroll to position [15, 0]
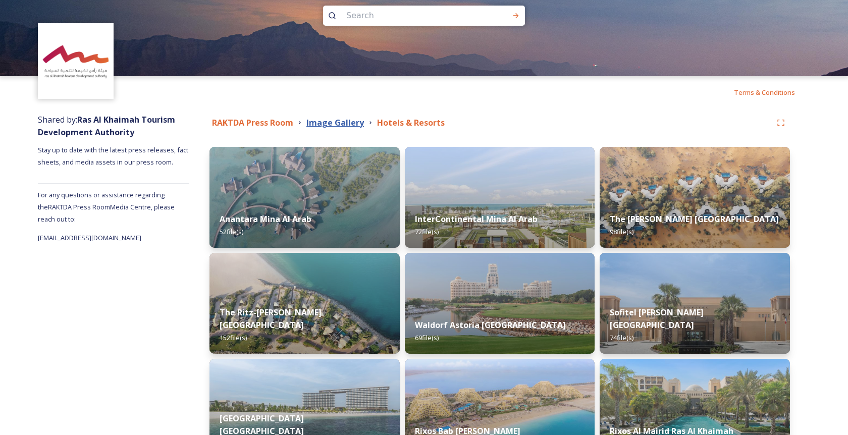
click at [349, 121] on strong "Image Gallery" at bounding box center [335, 122] width 58 height 11
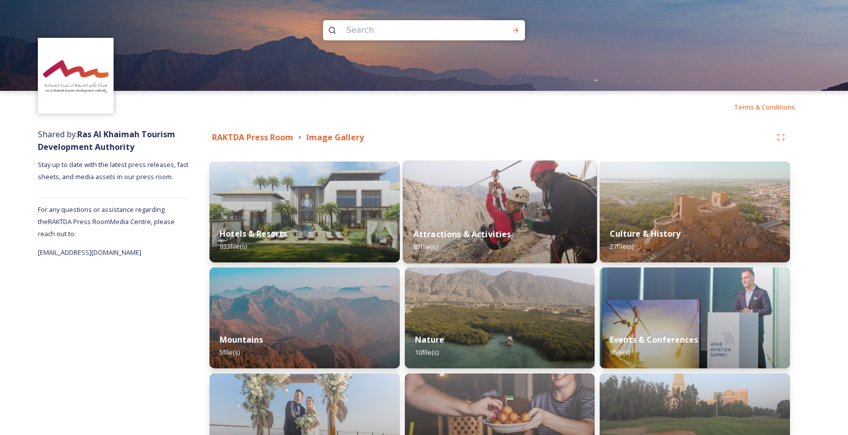
scroll to position [192, 0]
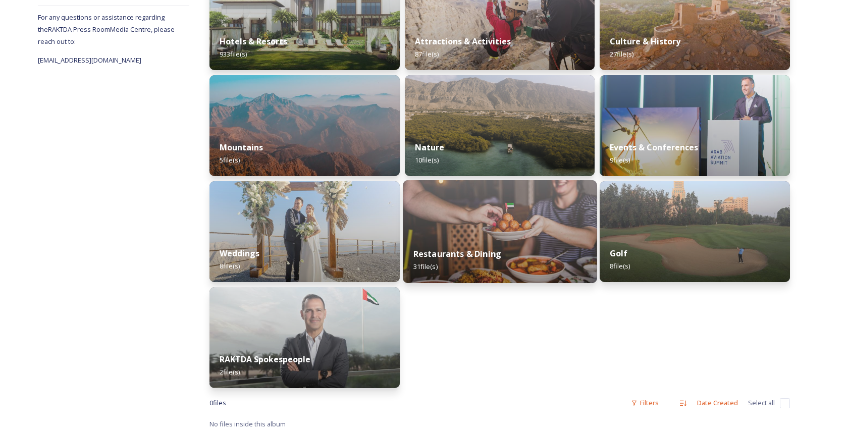
click at [470, 226] on img at bounding box center [500, 231] width 194 height 103
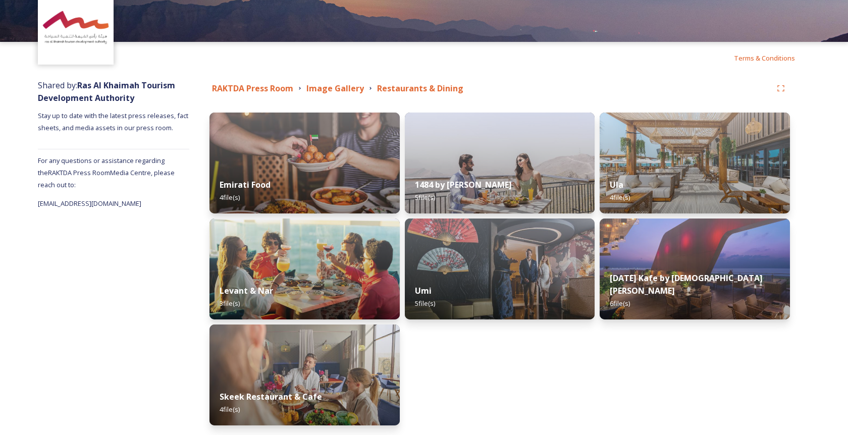
scroll to position [54, 0]
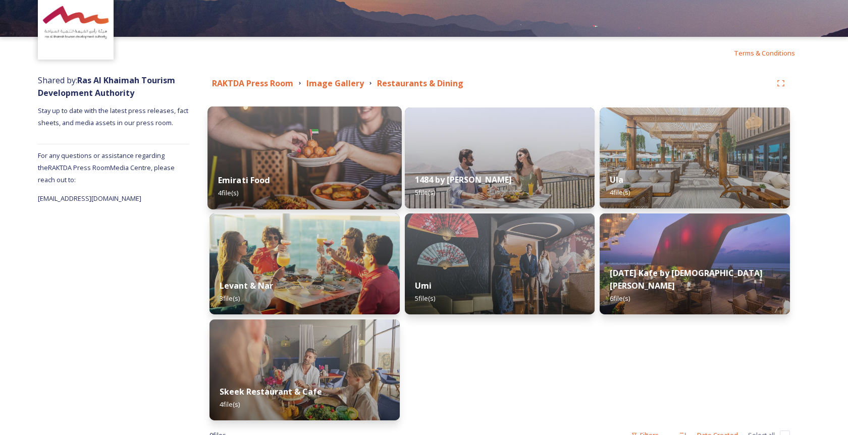
click at [329, 166] on div "Emirati Food 4 file(s)" at bounding box center [304, 187] width 194 height 46
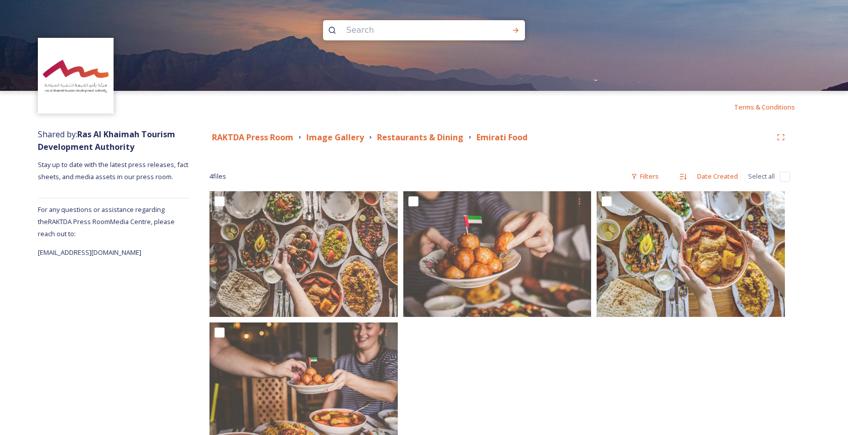
scroll to position [35, 0]
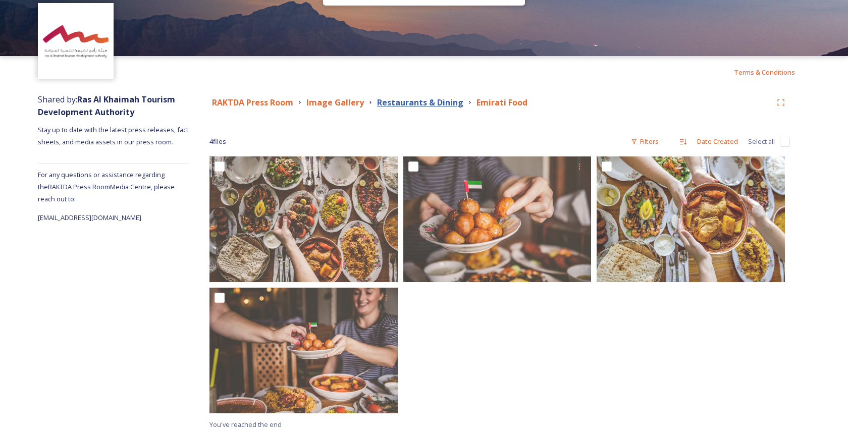
click at [426, 102] on strong "Restaurants & Dining" at bounding box center [420, 102] width 86 height 11
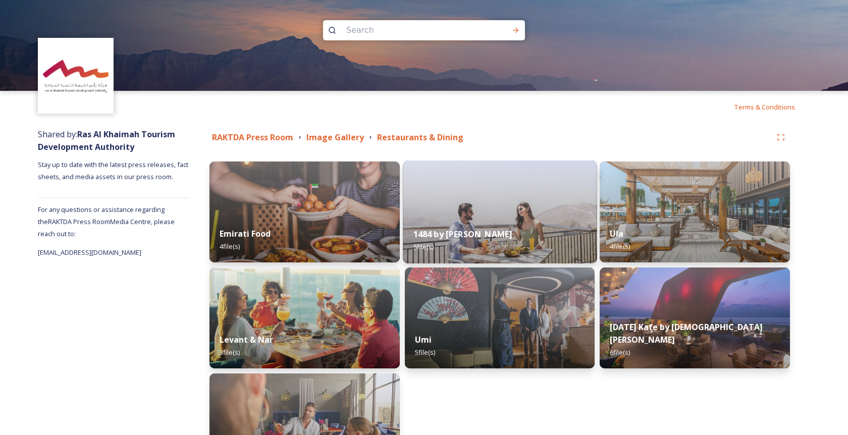
click at [498, 218] on div "1484 by Puro 5 file(s)" at bounding box center [500, 241] width 194 height 46
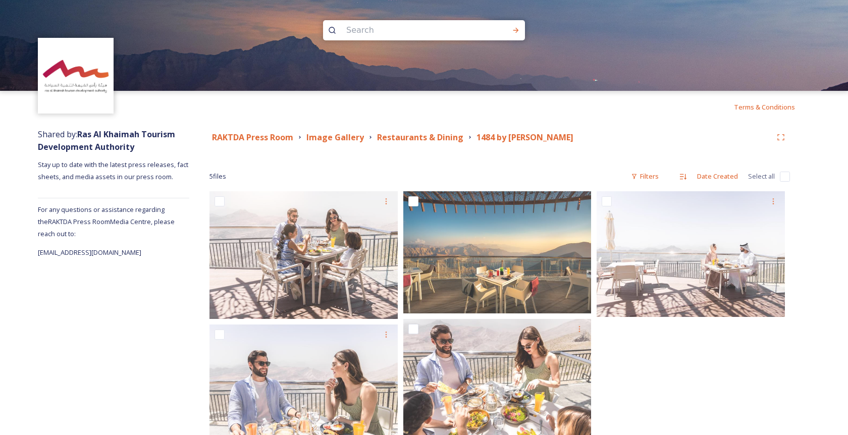
scroll to position [25, 0]
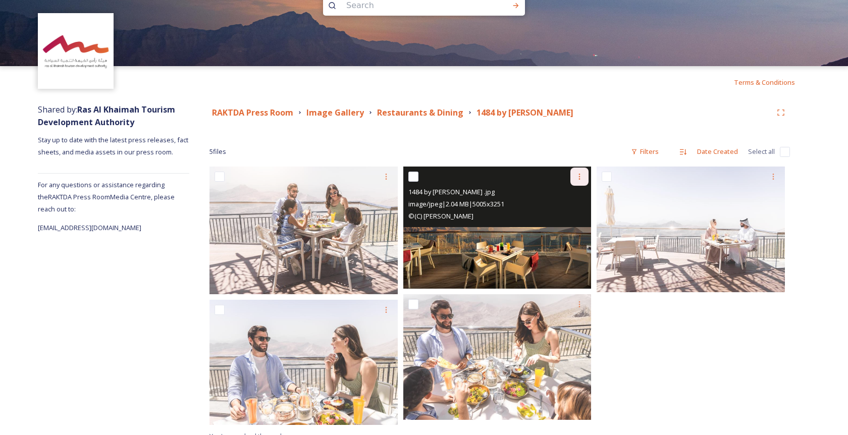
click at [580, 177] on icon at bounding box center [580, 177] width 2 height 6
click at [560, 222] on span "Download" at bounding box center [567, 219] width 31 height 10
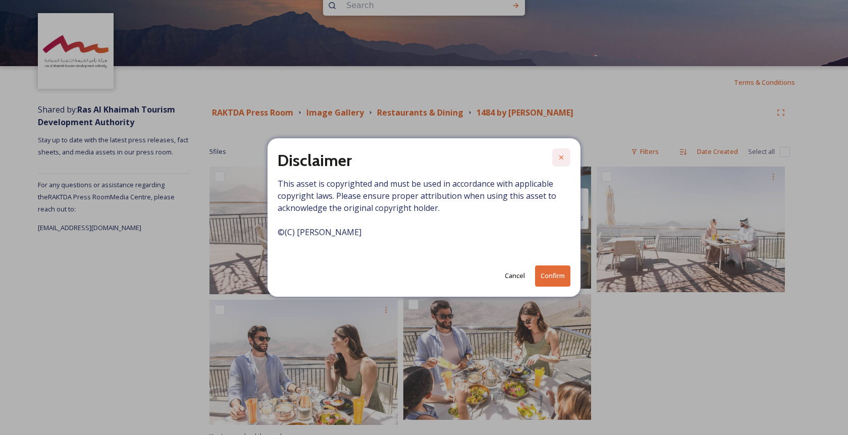
click at [561, 152] on div at bounding box center [561, 157] width 18 height 18
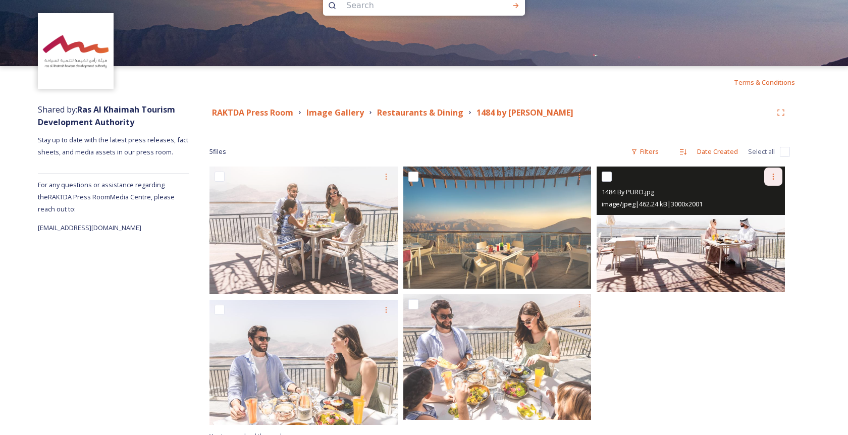
click at [776, 179] on icon at bounding box center [773, 177] width 8 height 8
click at [758, 216] on span "Download" at bounding box center [761, 219] width 31 height 10
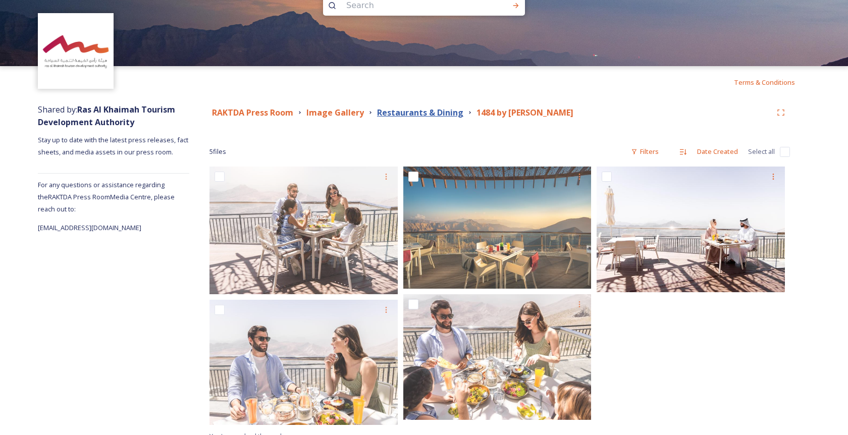
click at [405, 113] on strong "Restaurants & Dining" at bounding box center [420, 112] width 86 height 11
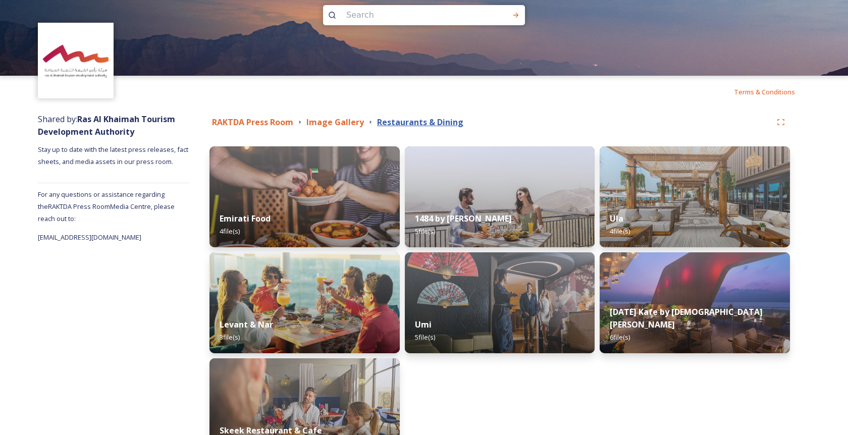
scroll to position [25, 0]
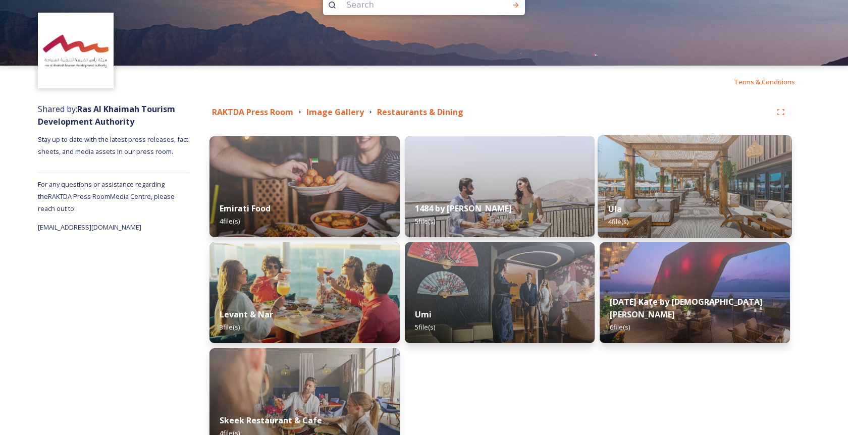
click at [650, 202] on div "Ula 4 file(s)" at bounding box center [695, 215] width 194 height 46
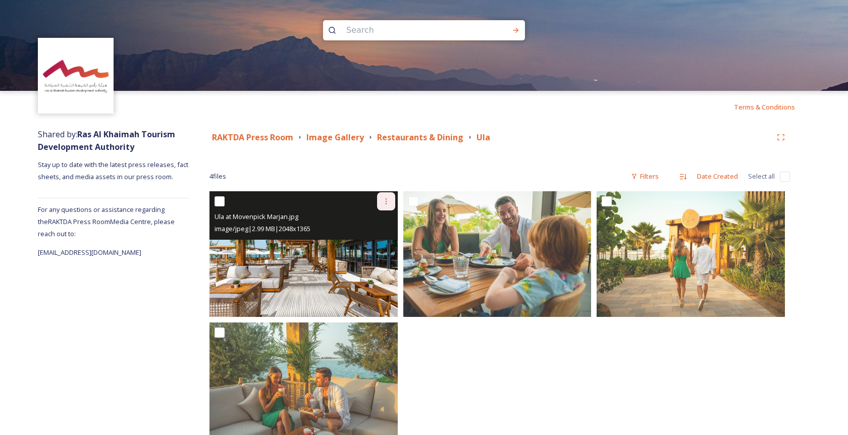
click at [389, 202] on icon at bounding box center [386, 201] width 8 height 8
click at [379, 244] on span "Download" at bounding box center [374, 243] width 31 height 10
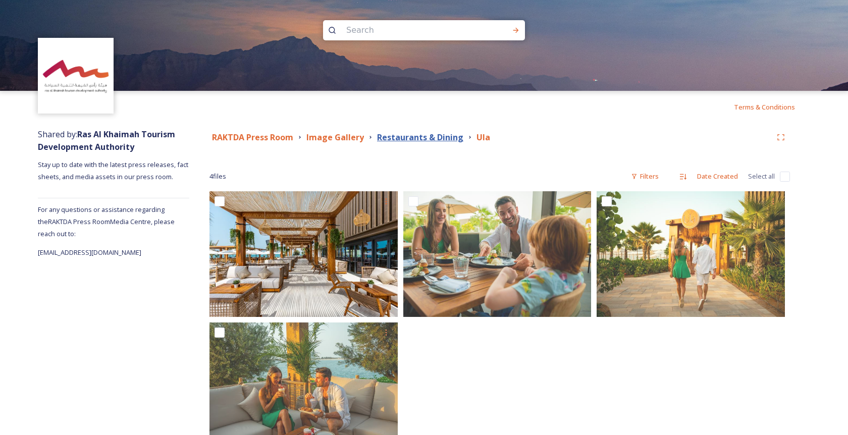
click at [435, 137] on strong "Restaurants & Dining" at bounding box center [420, 137] width 86 height 11
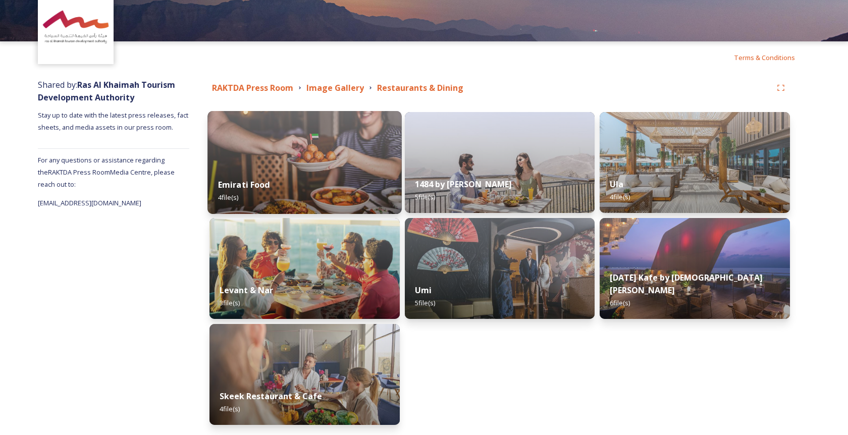
scroll to position [62, 0]
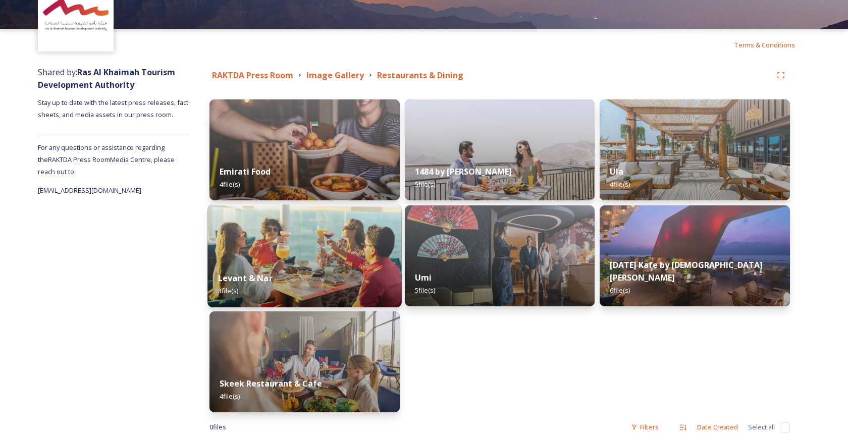
click at [328, 254] on img at bounding box center [304, 255] width 194 height 103
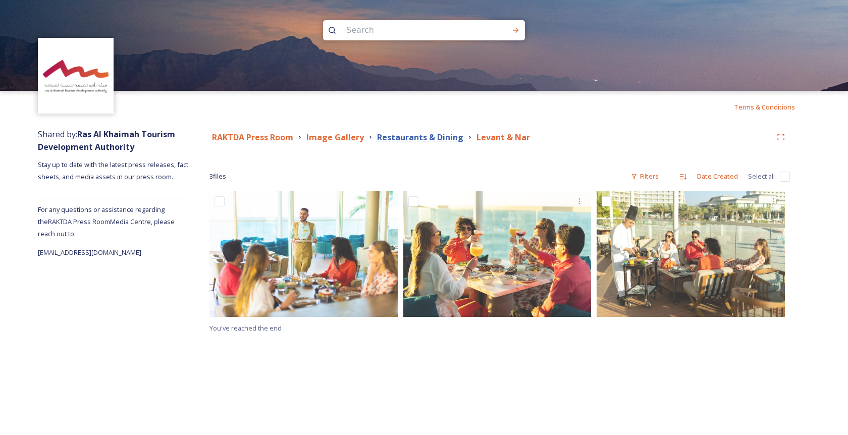
click at [436, 141] on strong "Restaurants & Dining" at bounding box center [420, 137] width 86 height 11
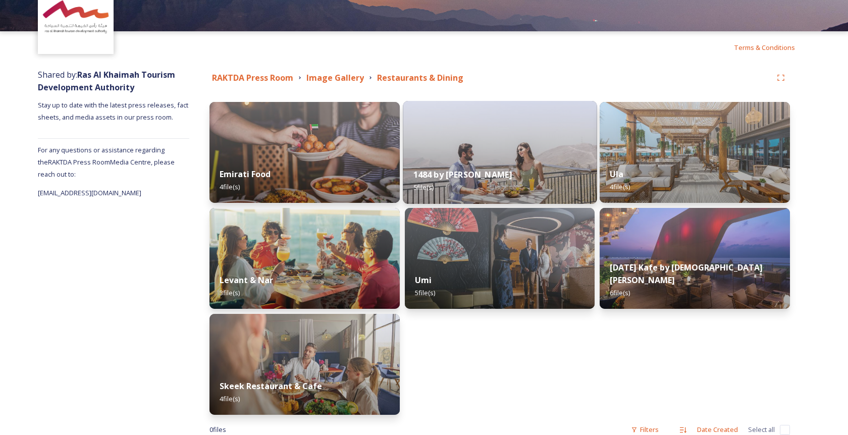
scroll to position [82, 0]
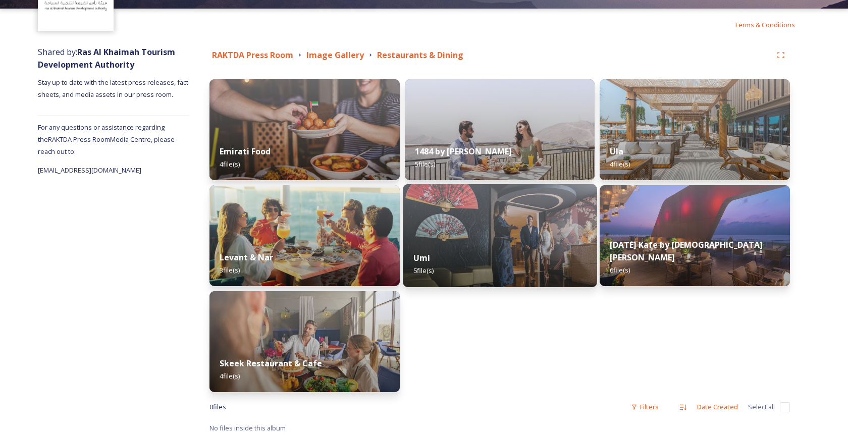
click at [475, 231] on img at bounding box center [500, 235] width 194 height 103
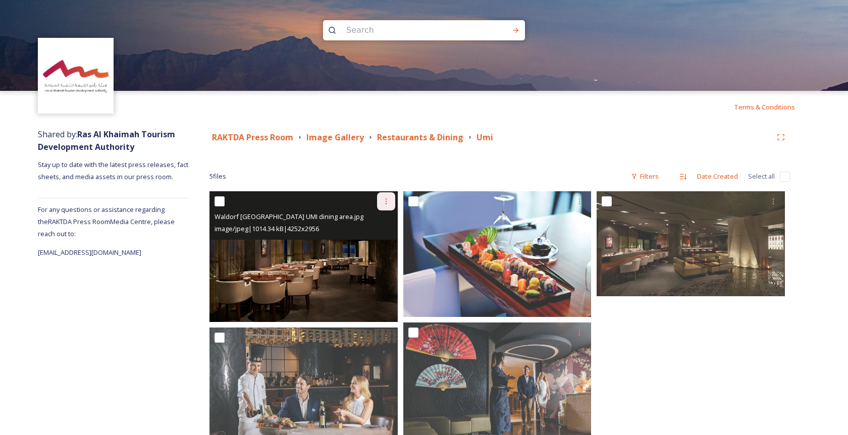
click at [385, 202] on icon at bounding box center [386, 201] width 8 height 8
click at [381, 240] on span "Download" at bounding box center [374, 243] width 31 height 10
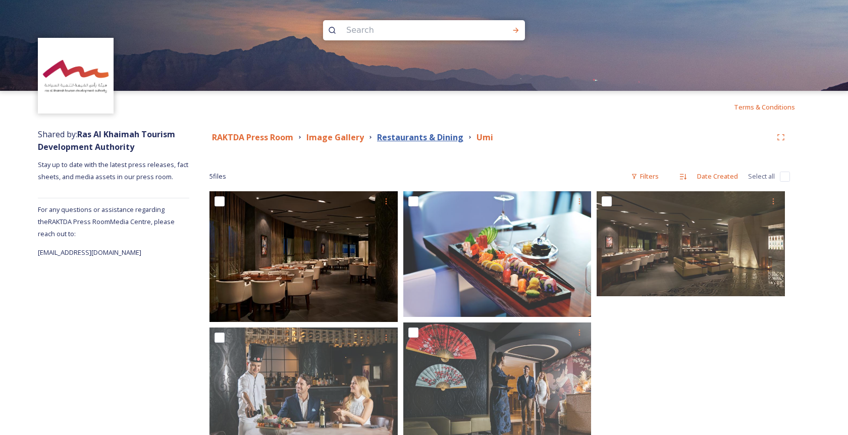
click at [434, 135] on strong "Restaurants & Dining" at bounding box center [420, 137] width 86 height 11
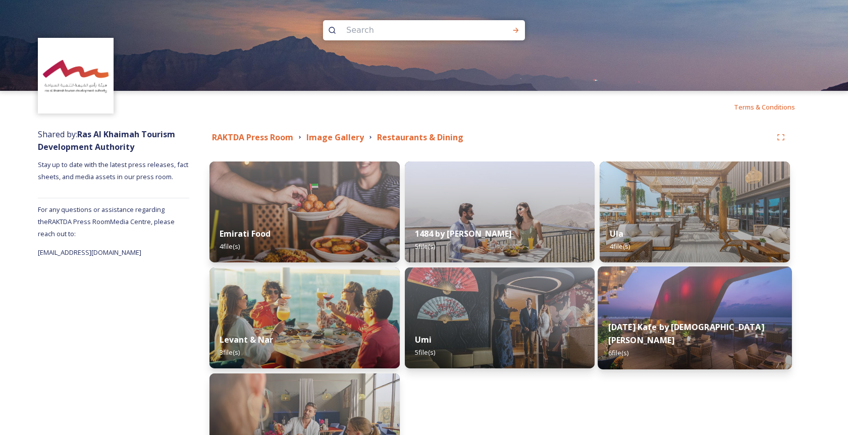
click at [673, 309] on img at bounding box center [695, 318] width 194 height 103
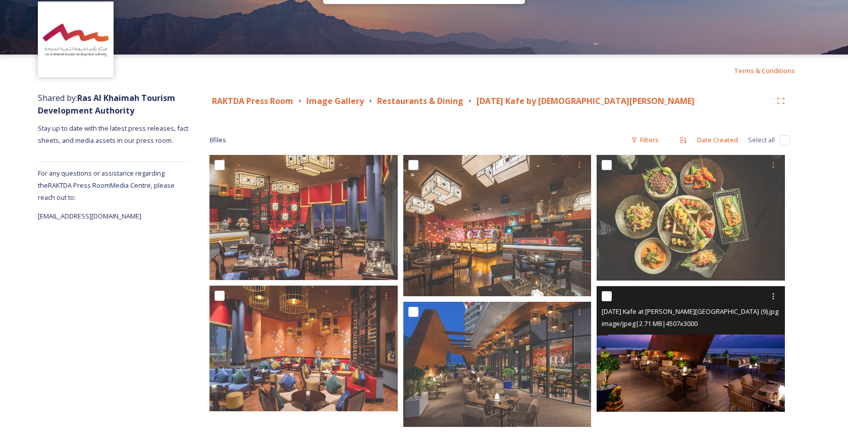
scroll to position [50, 0]
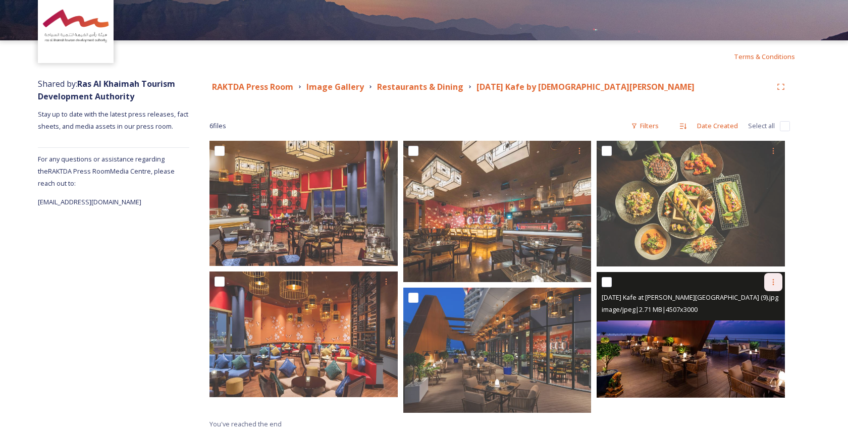
click at [781, 281] on div at bounding box center [773, 282] width 18 height 18
click at [750, 325] on span "Download" at bounding box center [761, 325] width 31 height 10
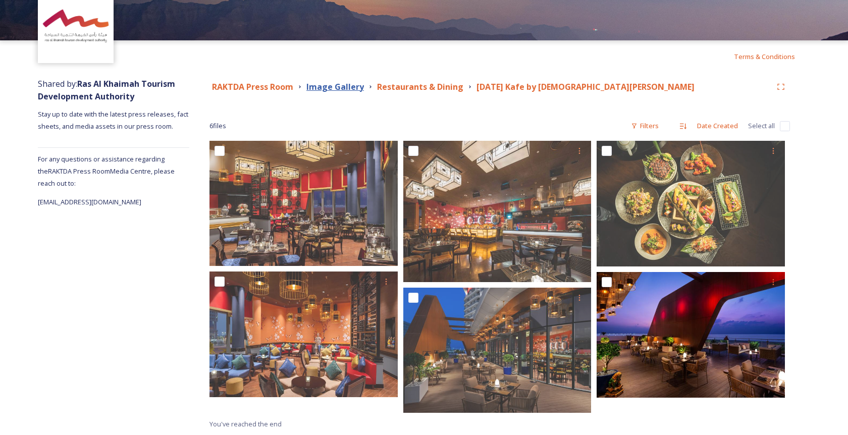
click at [346, 89] on strong "Image Gallery" at bounding box center [335, 86] width 58 height 11
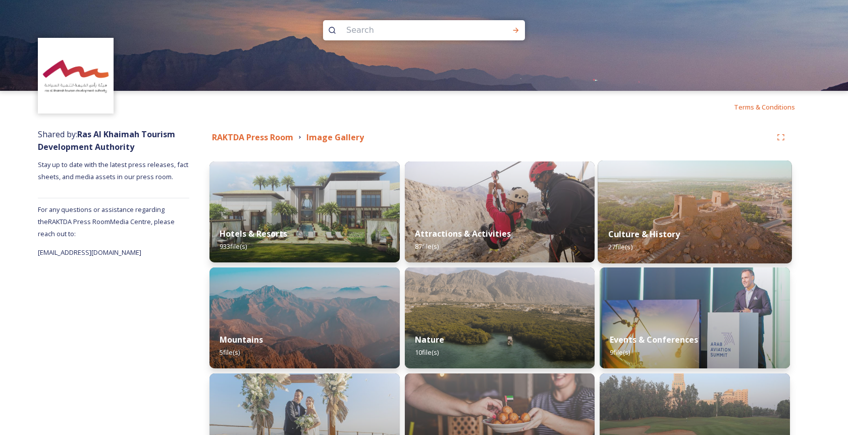
click at [666, 186] on img at bounding box center [695, 212] width 194 height 103
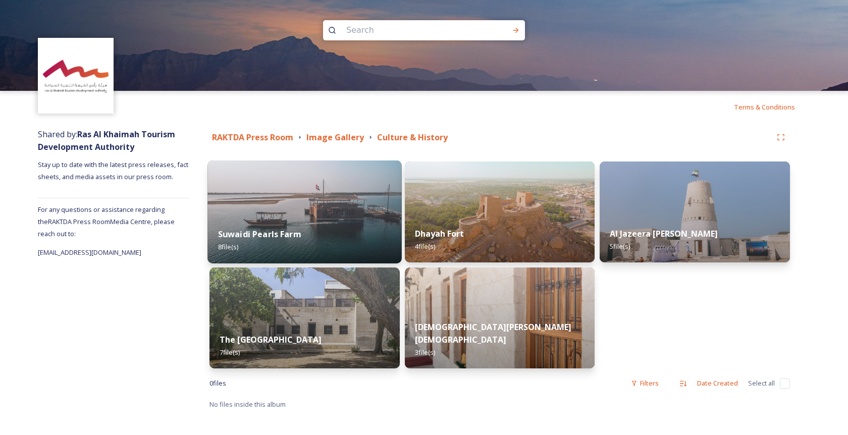
click at [307, 195] on img at bounding box center [304, 212] width 194 height 103
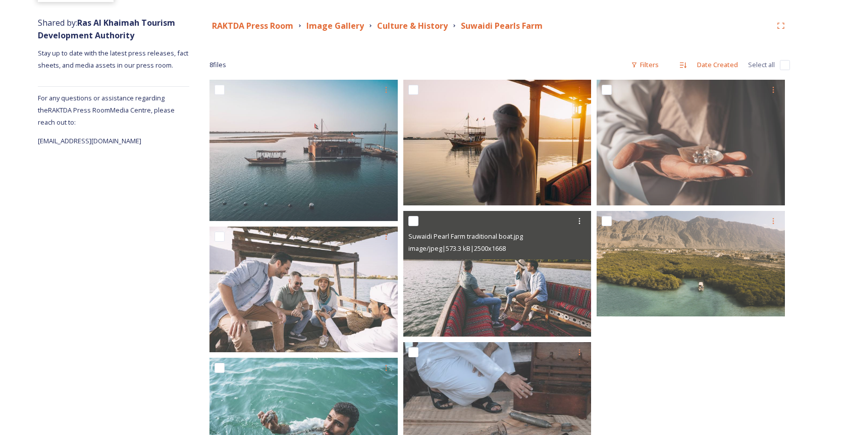
scroll to position [102, 0]
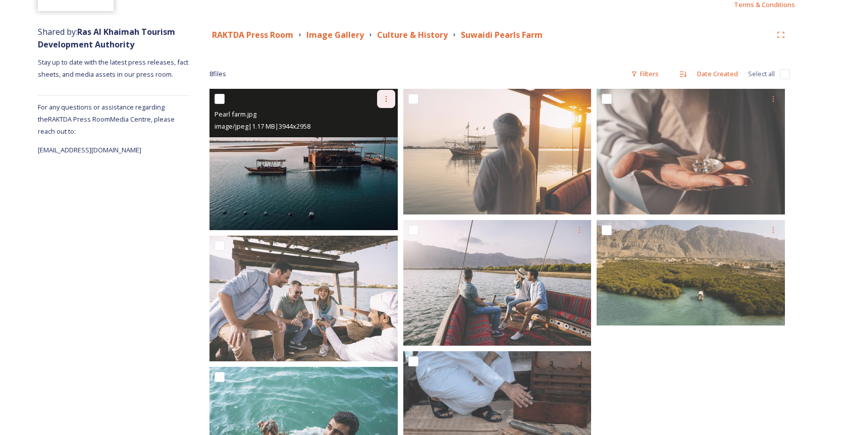
click at [388, 103] on div at bounding box center [386, 99] width 18 height 18
click at [381, 144] on span "Download" at bounding box center [374, 141] width 31 height 10
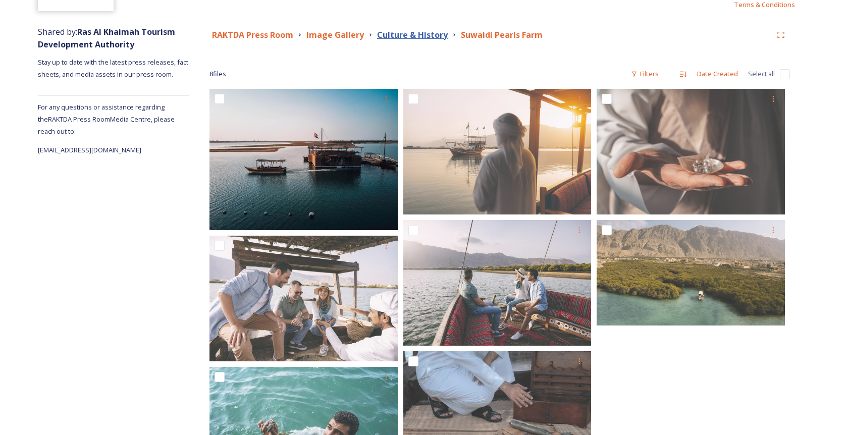
click at [417, 33] on strong "Culture & History" at bounding box center [412, 34] width 71 height 11
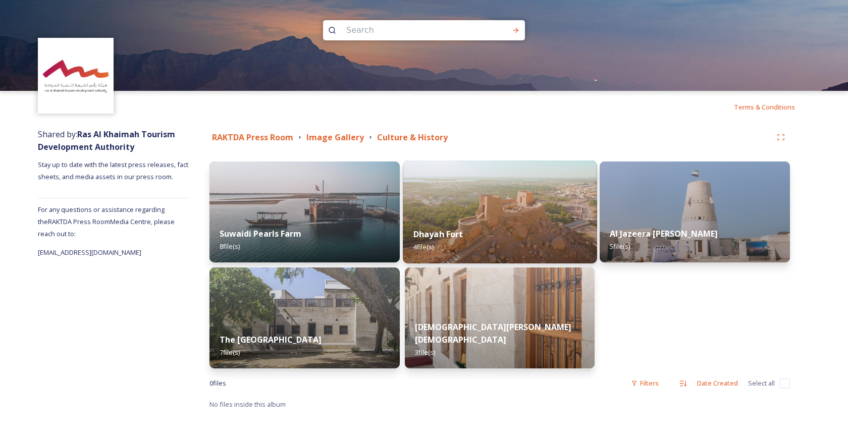
click at [481, 198] on img at bounding box center [500, 212] width 194 height 103
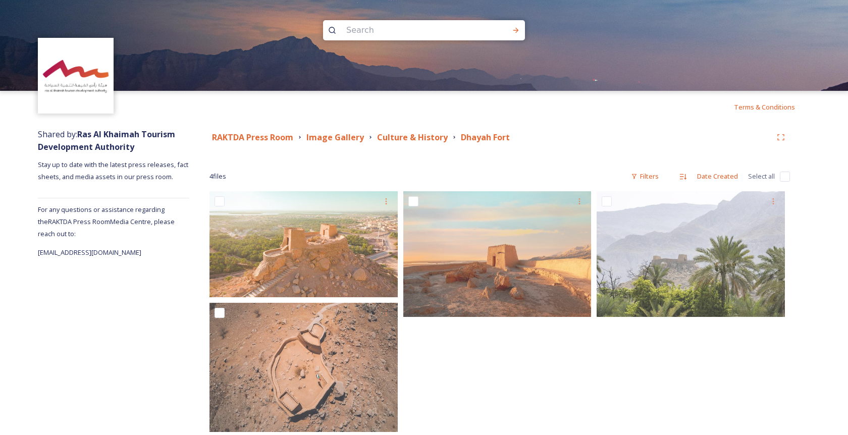
scroll to position [10, 0]
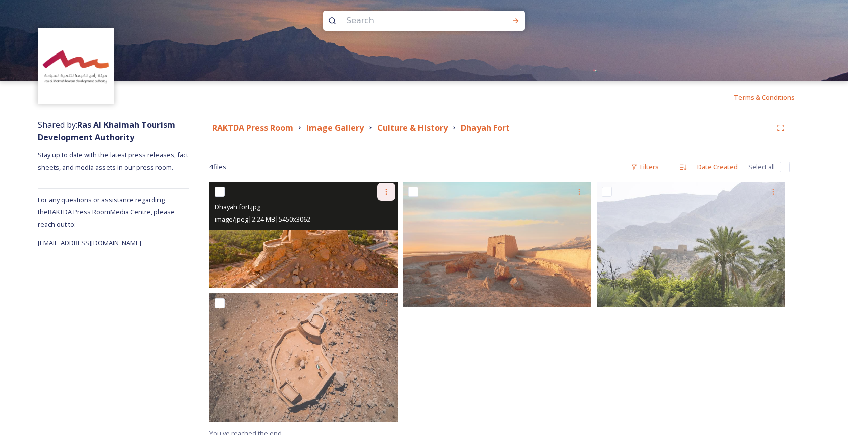
click at [386, 193] on icon at bounding box center [386, 192] width 8 height 8
click at [377, 231] on span "Download" at bounding box center [374, 234] width 31 height 10
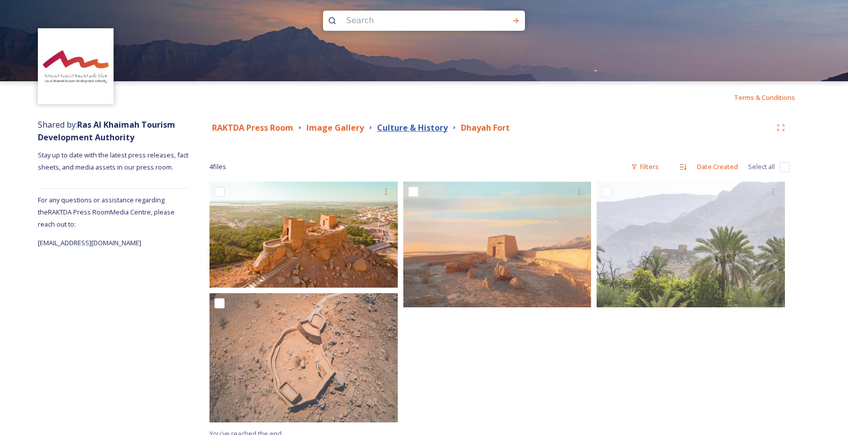
click at [419, 128] on strong "Culture & History" at bounding box center [412, 127] width 71 height 11
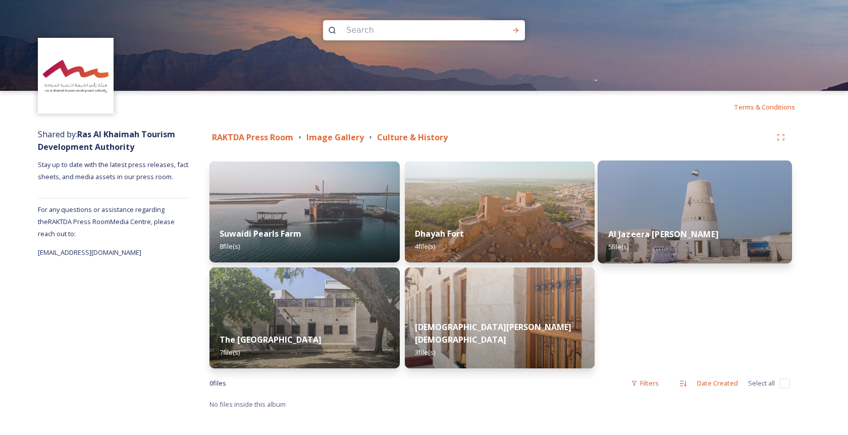
click at [675, 213] on img at bounding box center [695, 212] width 194 height 103
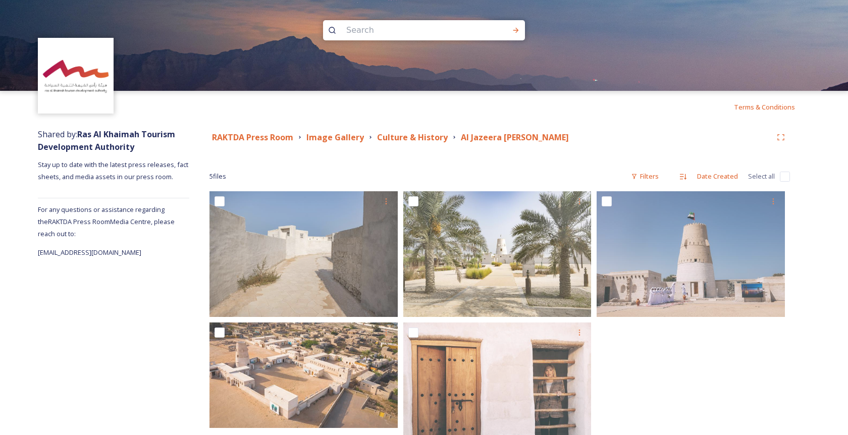
scroll to position [24, 0]
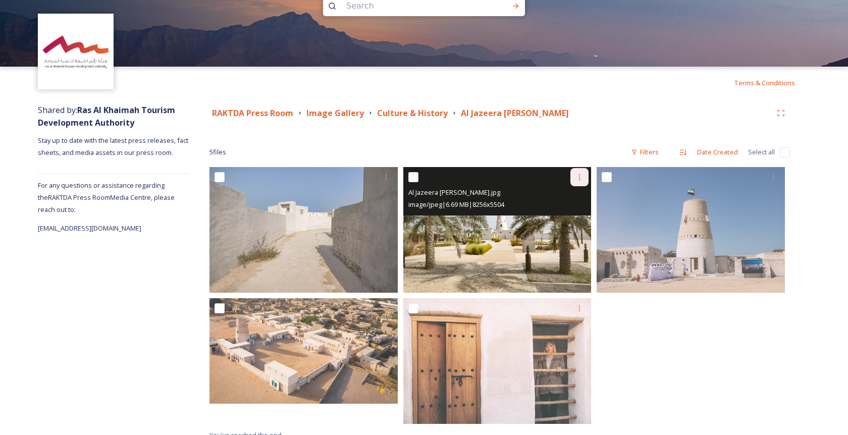
click at [577, 175] on icon at bounding box center [579, 177] width 8 height 8
click at [566, 213] on div "Download" at bounding box center [567, 219] width 41 height 20
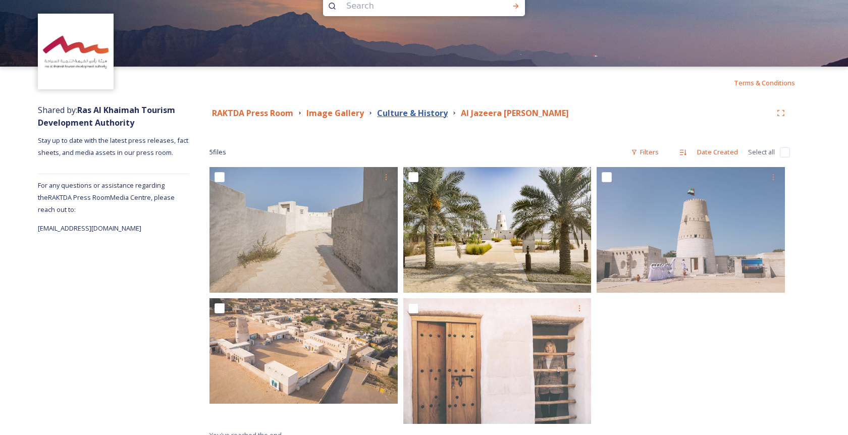
click at [408, 109] on strong "Culture & History" at bounding box center [412, 113] width 71 height 11
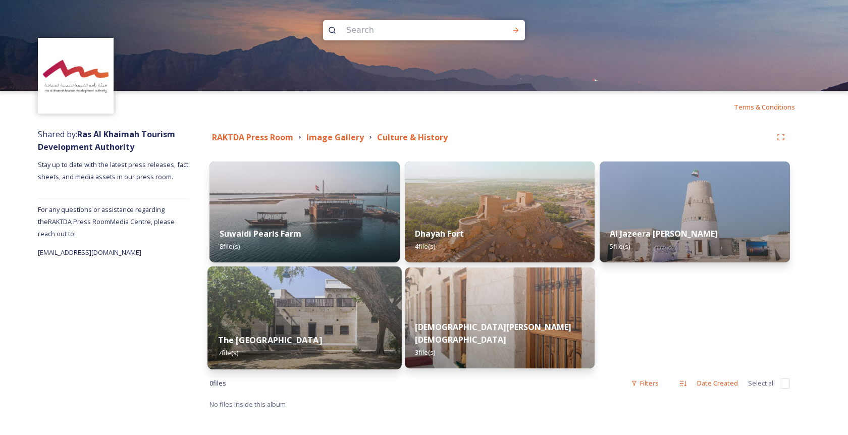
click at [283, 331] on div "The [GEOGRAPHIC_DATA] 7 file(s)" at bounding box center [304, 347] width 194 height 46
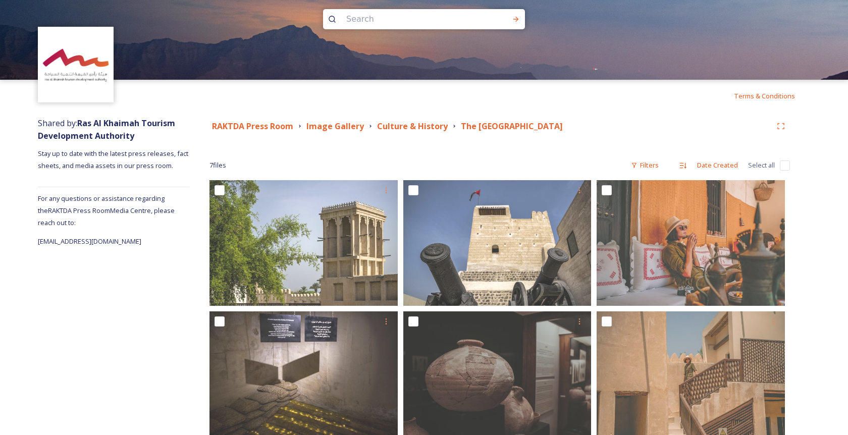
scroll to position [12, 0]
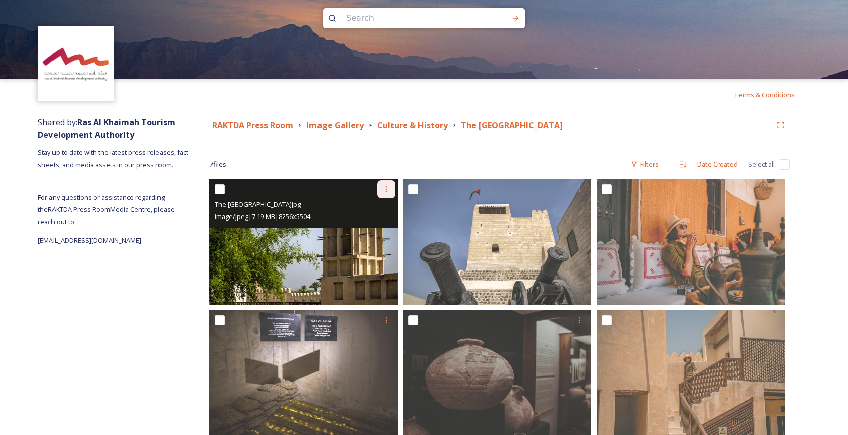
click at [390, 186] on icon at bounding box center [386, 189] width 8 height 8
click at [377, 234] on span "Download" at bounding box center [374, 231] width 31 height 10
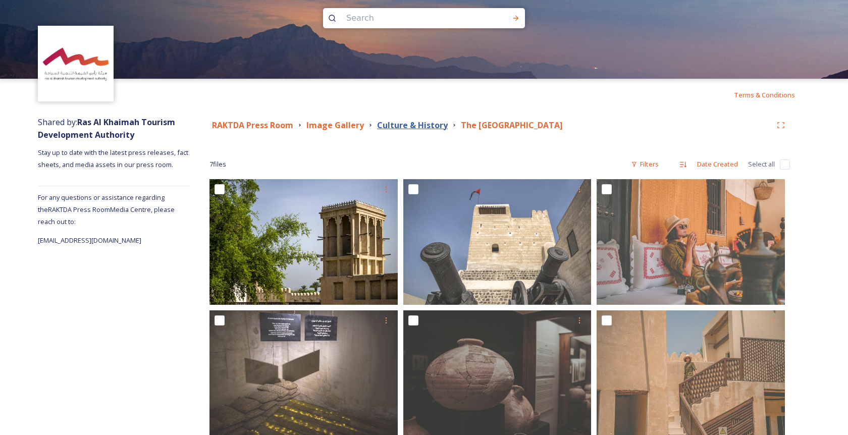
click at [414, 125] on strong "Culture & History" at bounding box center [412, 125] width 71 height 11
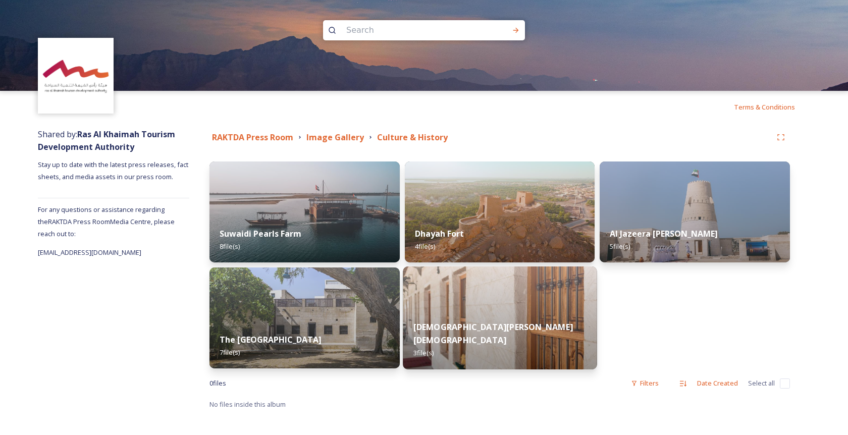
click at [484, 304] on img at bounding box center [500, 318] width 194 height 103
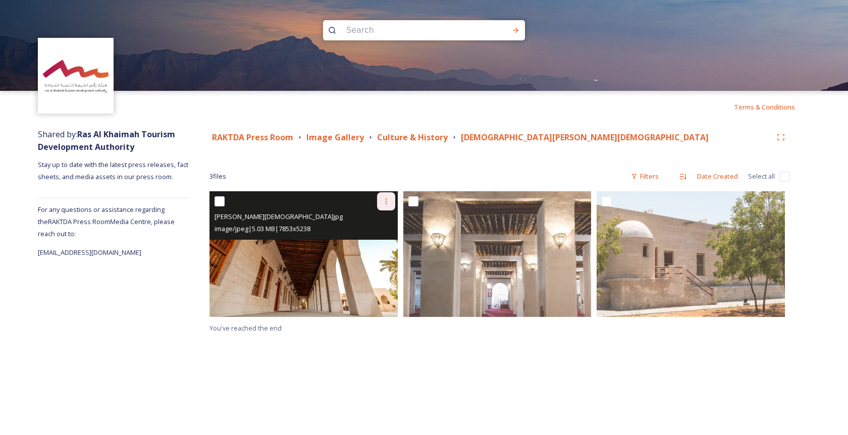
click at [391, 196] on div at bounding box center [386, 201] width 18 height 18
click at [384, 246] on span "Download" at bounding box center [374, 243] width 31 height 10
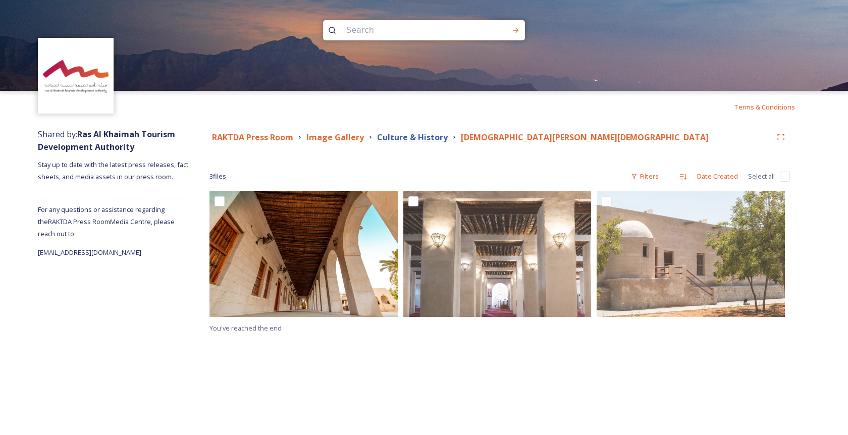
click at [409, 137] on strong "Culture & History" at bounding box center [412, 137] width 71 height 11
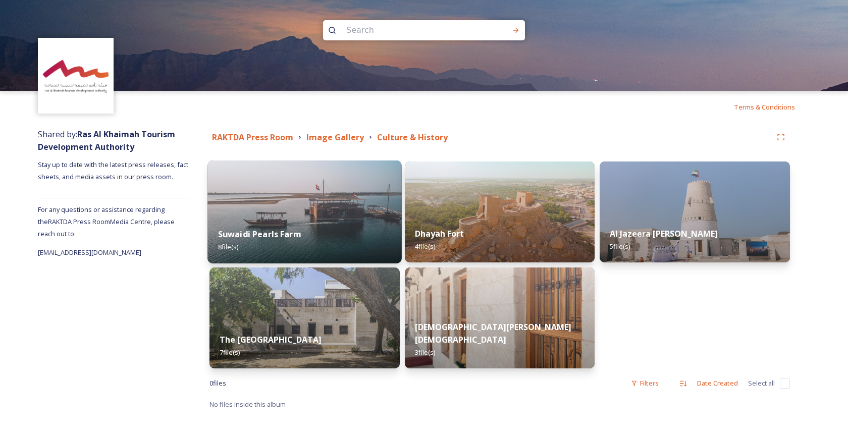
click at [331, 212] on img at bounding box center [304, 212] width 194 height 103
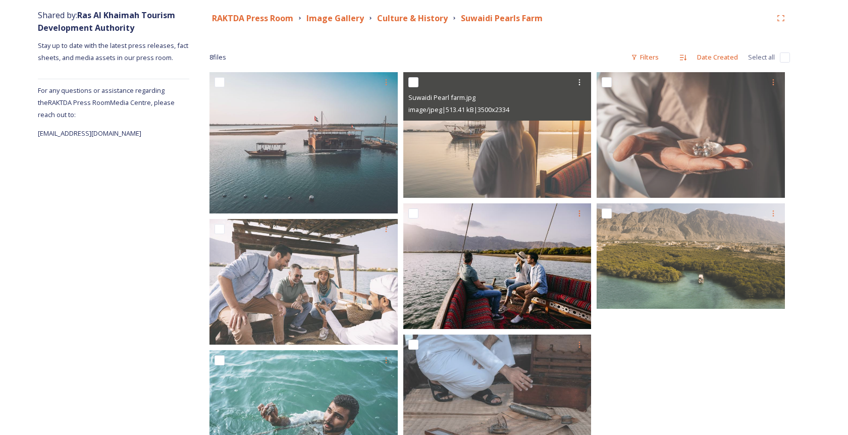
scroll to position [127, 0]
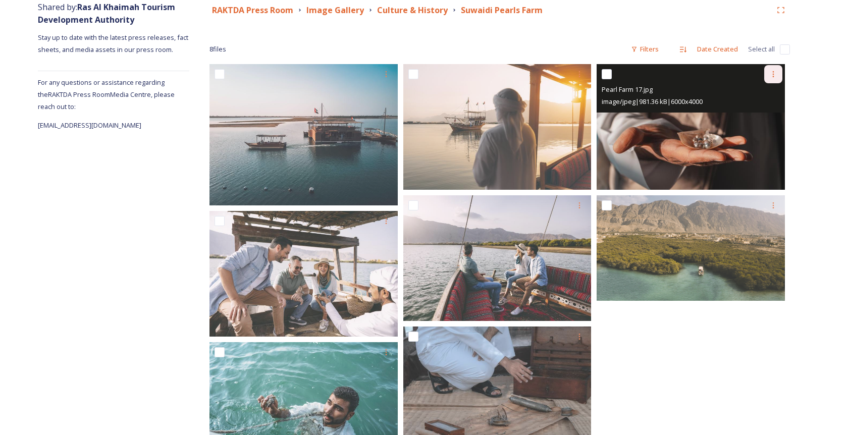
click at [772, 71] on icon at bounding box center [773, 74] width 8 height 8
click at [750, 118] on span "Download" at bounding box center [761, 116] width 31 height 10
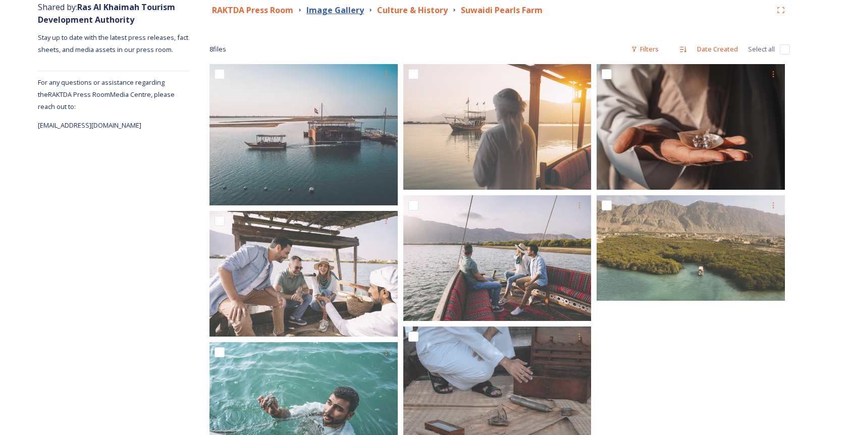
click at [338, 11] on strong "Image Gallery" at bounding box center [335, 10] width 58 height 11
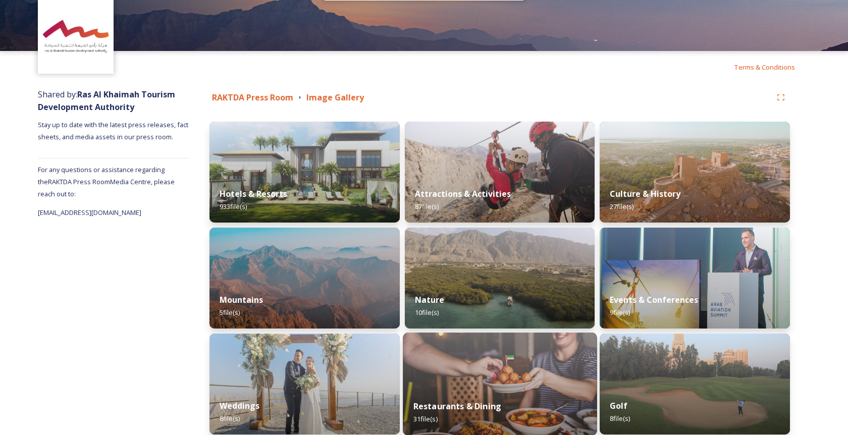
scroll to position [30, 0]
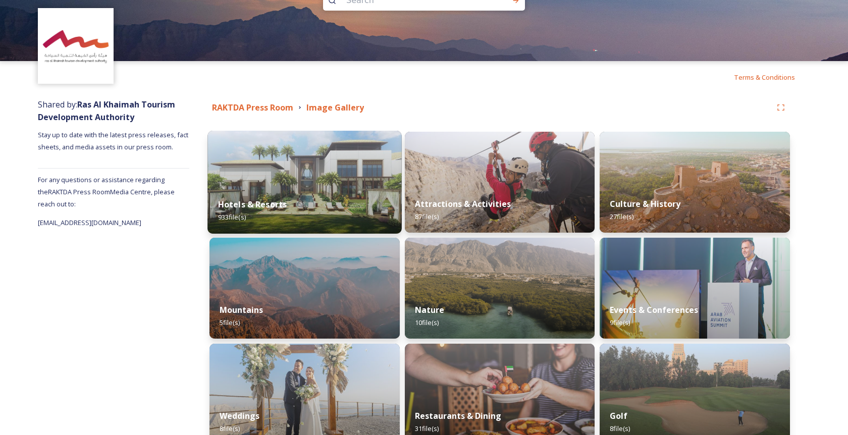
click at [303, 176] on img at bounding box center [304, 182] width 194 height 103
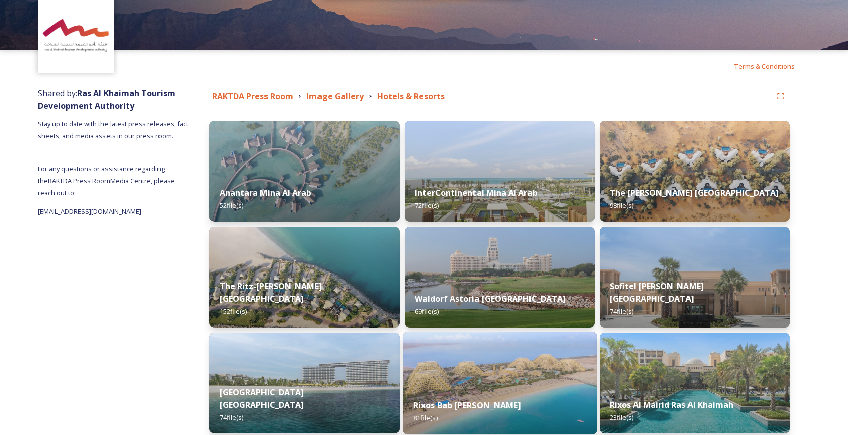
scroll to position [22, 0]
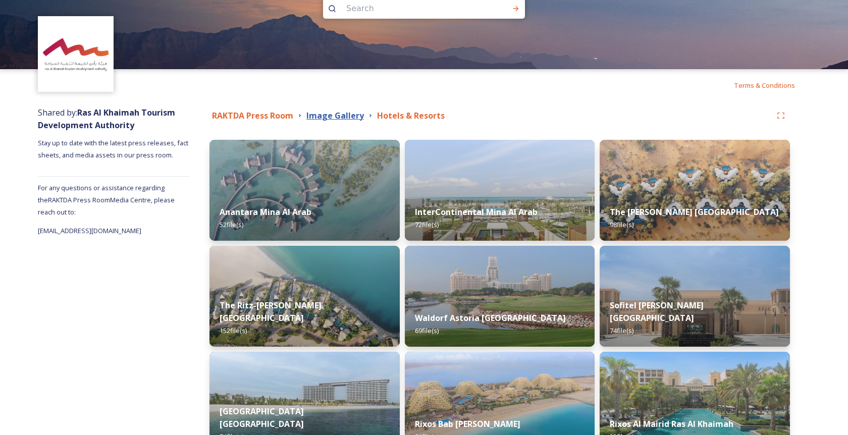
click at [344, 116] on strong "Image Gallery" at bounding box center [335, 115] width 58 height 11
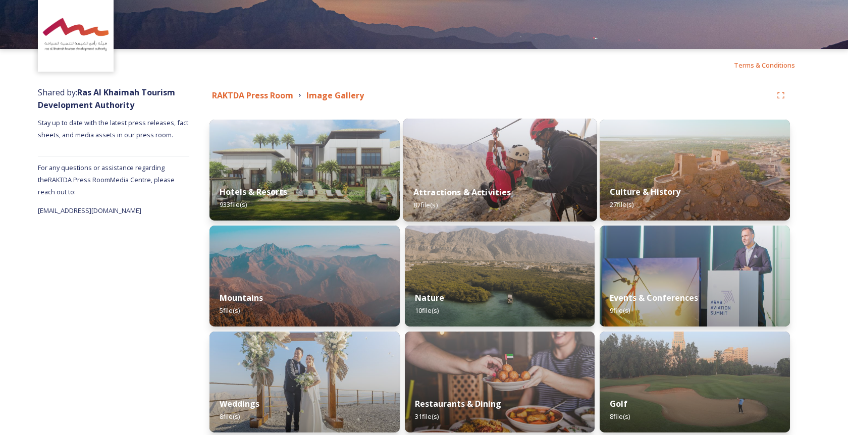
scroll to position [65, 0]
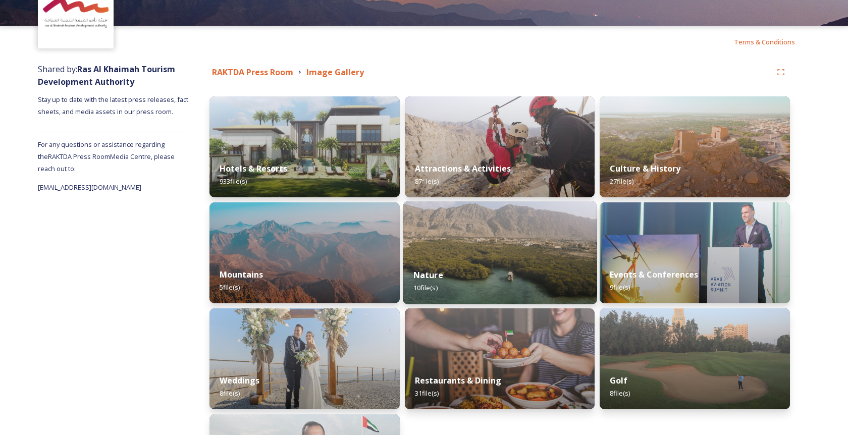
click at [466, 242] on img at bounding box center [500, 252] width 194 height 103
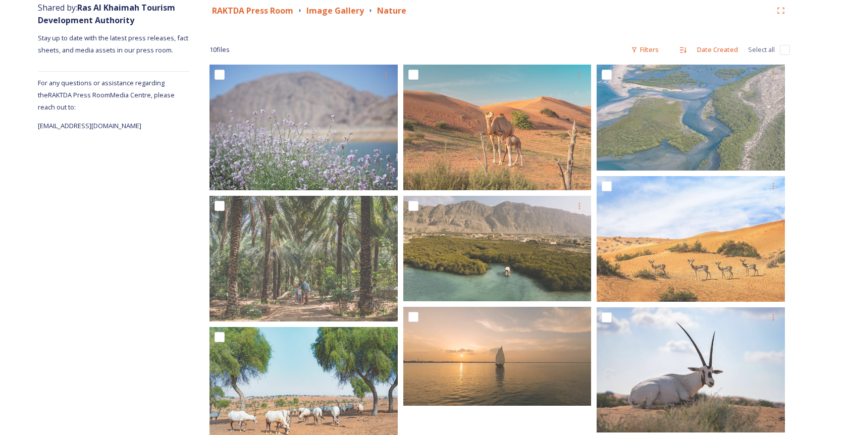
scroll to position [45, 0]
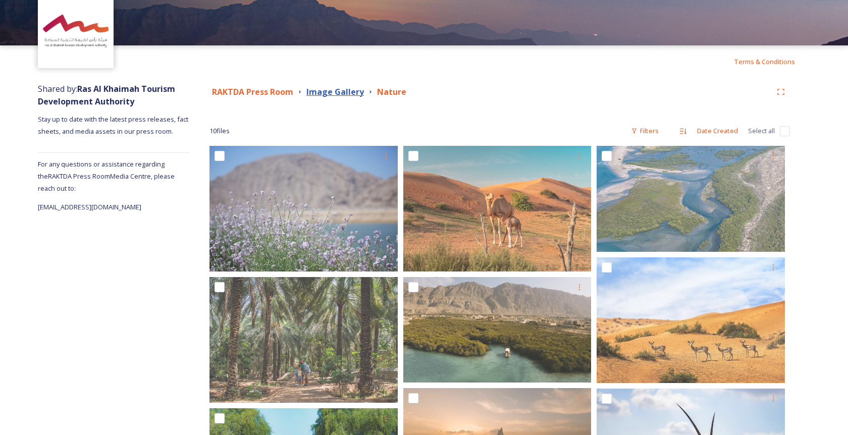
click at [337, 92] on strong "Image Gallery" at bounding box center [335, 91] width 58 height 11
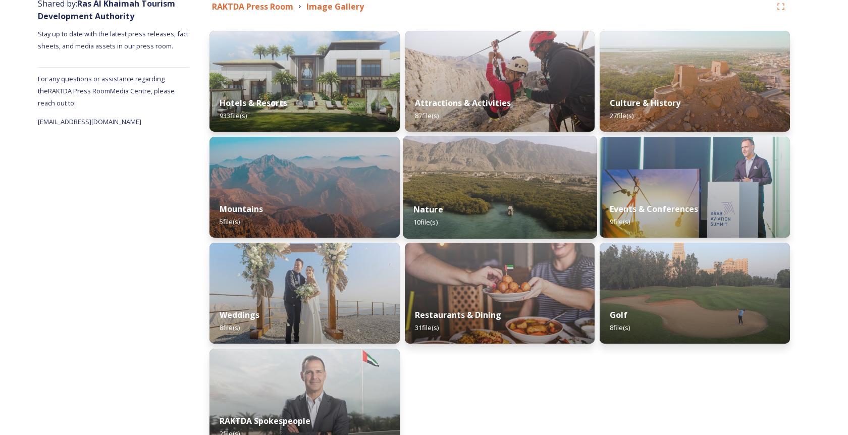
scroll to position [85, 0]
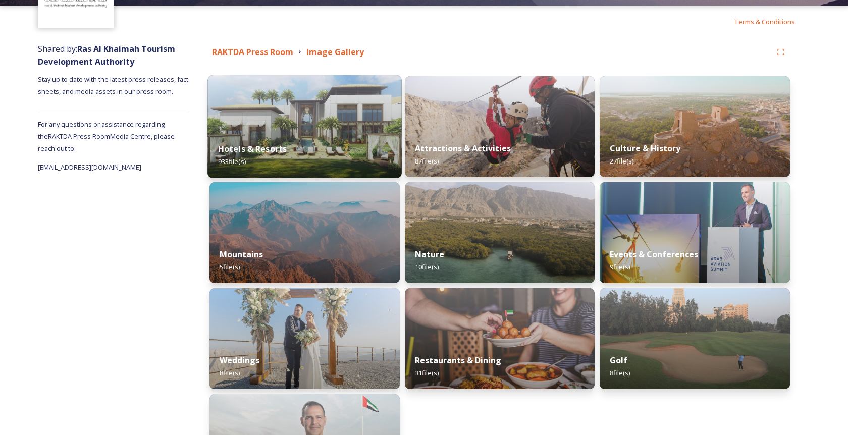
click at [325, 118] on img at bounding box center [304, 126] width 194 height 103
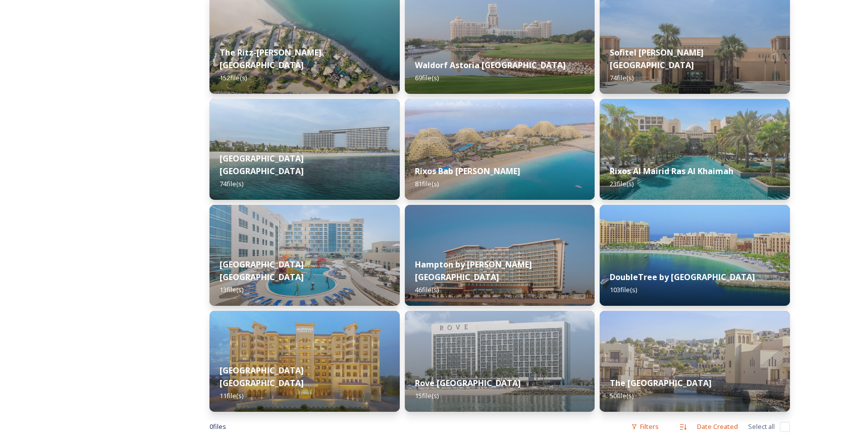
scroll to position [298, 0]
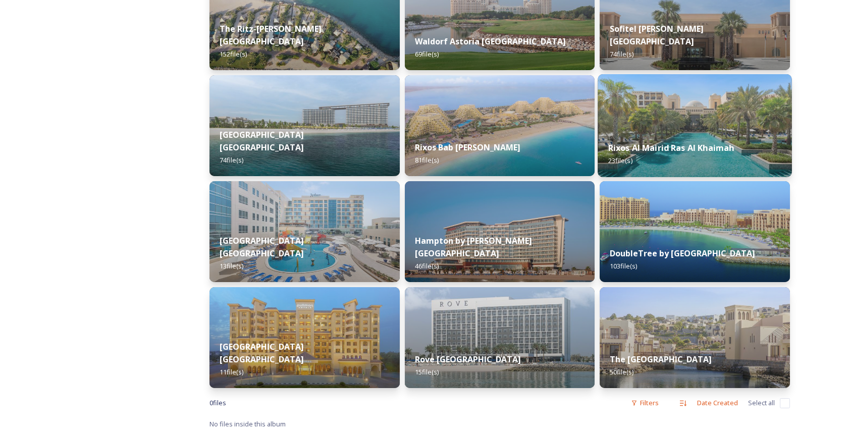
click at [726, 127] on img at bounding box center [695, 125] width 194 height 103
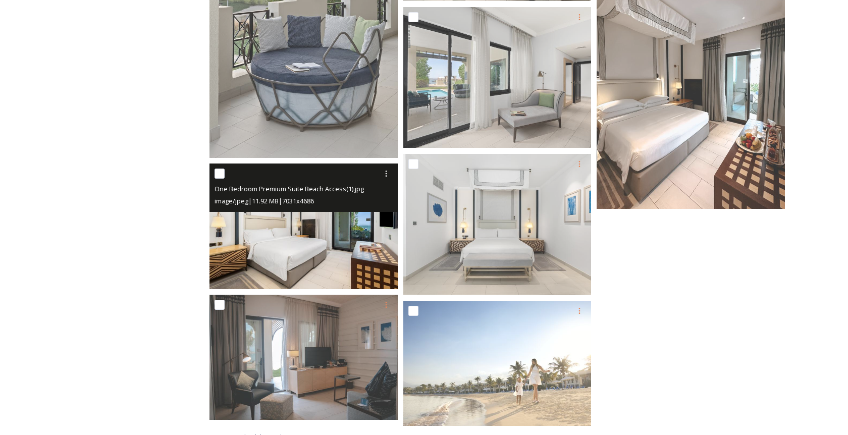
scroll to position [960, 0]
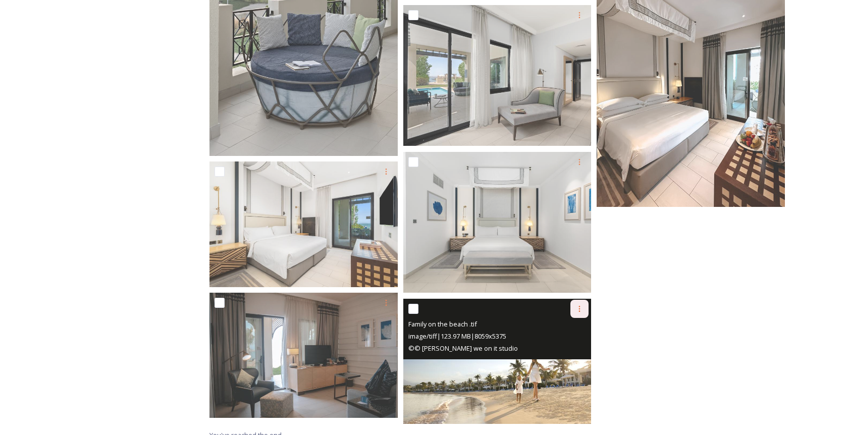
click at [580, 307] on icon at bounding box center [580, 309] width 2 height 6
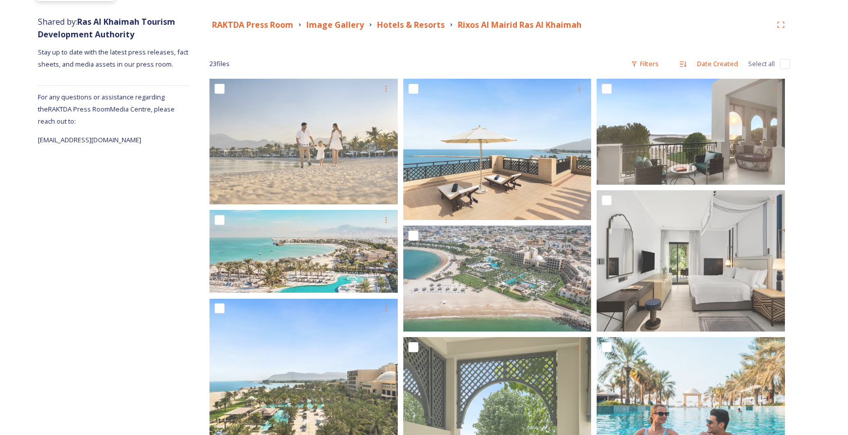
scroll to position [110, 0]
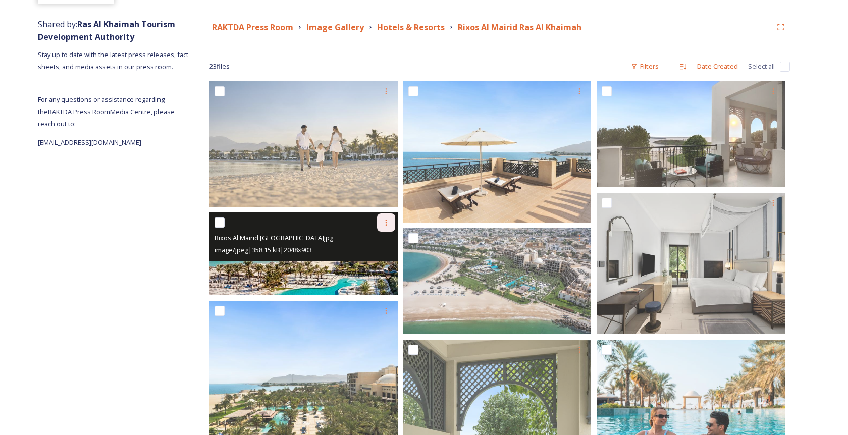
click at [382, 226] on icon at bounding box center [386, 223] width 8 height 8
click at [376, 264] on span "Download" at bounding box center [374, 264] width 31 height 10
